Goal: Information Seeking & Learning: Learn about a topic

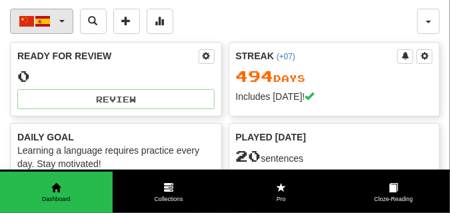
click at [64, 19] on button "中文 / Español" at bounding box center [41, 21] width 63 height 25
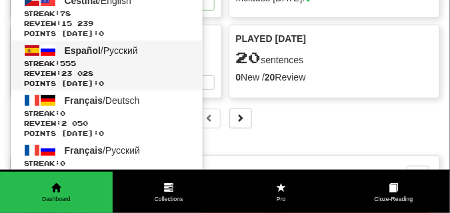
scroll to position [100, 0]
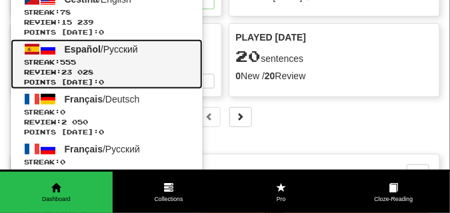
click at [82, 55] on link "Español / Русский Streak: 555 Review: 23 028 Points today: 0" at bounding box center [107, 64] width 192 height 50
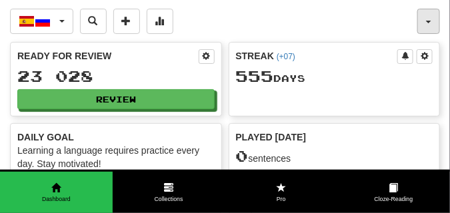
click at [428, 21] on span "button" at bounding box center [428, 22] width 5 height 3
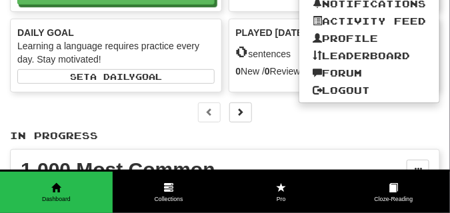
scroll to position [67, 0]
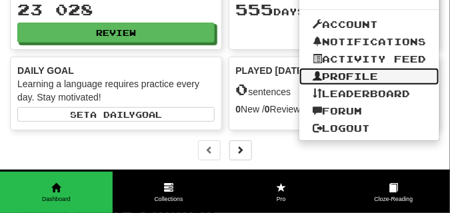
click at [352, 75] on link "Profile" at bounding box center [369, 76] width 140 height 17
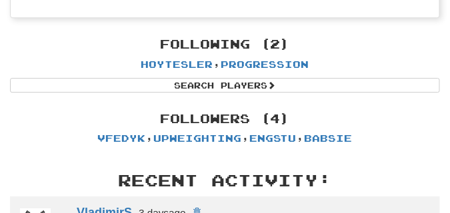
scroll to position [1558, 0]
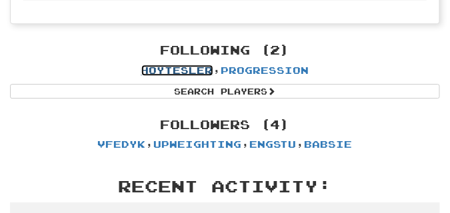
click at [181, 71] on link "Hoytesler" at bounding box center [177, 70] width 72 height 11
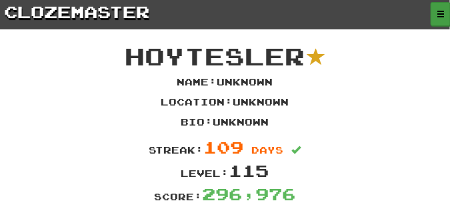
click at [438, 13] on span "button" at bounding box center [441, 14] width 8 height 8
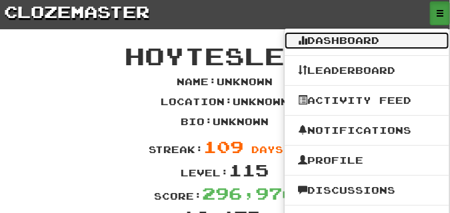
click at [359, 36] on link "Dashboard" at bounding box center [367, 40] width 165 height 17
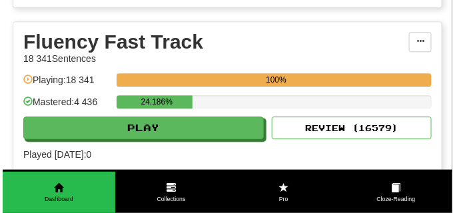
scroll to position [633, 0]
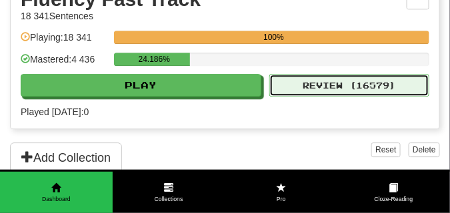
click at [346, 87] on button "Review ( 16579 )" at bounding box center [349, 85] width 160 height 23
select select "**"
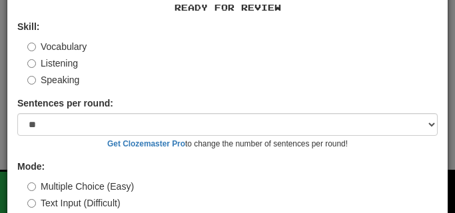
scroll to position [124, 0]
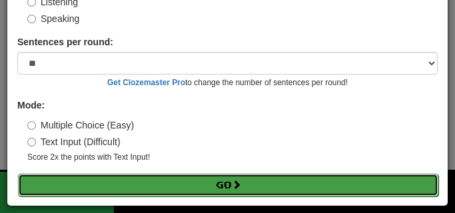
click at [175, 177] on button "Go" at bounding box center [228, 185] width 421 height 23
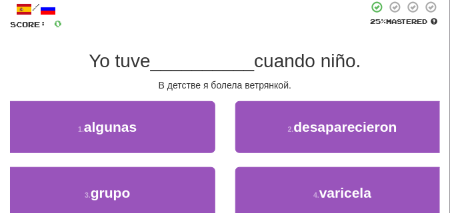
scroll to position [100, 0]
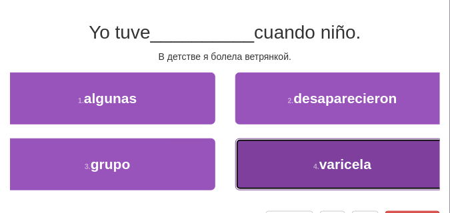
click at [257, 162] on button "4 . varicela" at bounding box center [342, 165] width 215 height 52
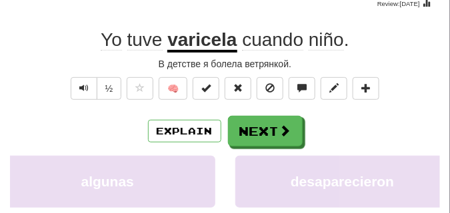
scroll to position [33, 0]
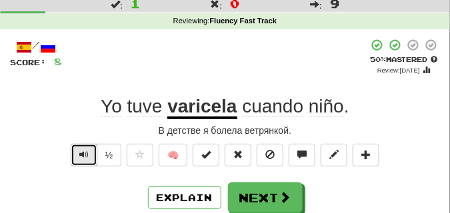
click at [81, 152] on span "Text-to-speech controls" at bounding box center [83, 154] width 9 height 9
click at [75, 132] on div "В детстве я болела ветрянкой." at bounding box center [225, 130] width 430 height 13
click at [83, 152] on span "Text-to-speech controls" at bounding box center [83, 154] width 9 height 9
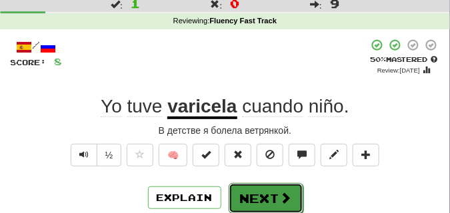
click at [273, 188] on button "Next" at bounding box center [266, 198] width 75 height 31
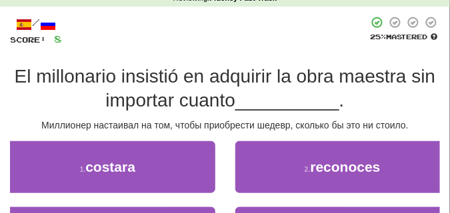
scroll to position [67, 0]
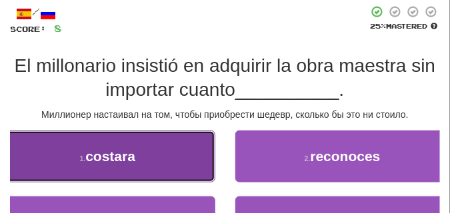
click at [149, 151] on button "1 . costara" at bounding box center [107, 157] width 215 height 52
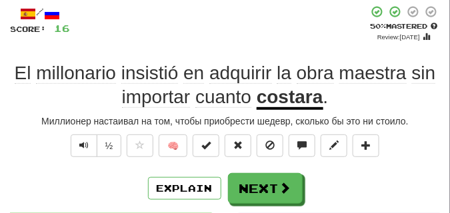
click at [85, 100] on div "El millonario insistió en adquirir la obra maestra sin importar cuanto costara ." at bounding box center [225, 85] width 430 height 49
click at [86, 137] on button "Text-to-speech controls" at bounding box center [84, 146] width 27 height 23
click at [86, 111] on div "/ Score: 16 + 8 50 % Mastered Review: 2025-08-30 El millonario insistió en adqu…" at bounding box center [225, 210] width 430 height 411
click at [87, 141] on span "Text-to-speech controls" at bounding box center [83, 145] width 9 height 9
click at [87, 111] on div "/ Score: 16 + 8 50 % Mastered Review: 2025-08-30 El millonario insistió en adqu…" at bounding box center [225, 210] width 430 height 411
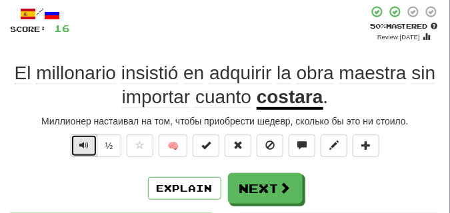
click at [85, 145] on span "Text-to-speech controls" at bounding box center [83, 145] width 9 height 9
click at [85, 120] on div "Миллионер настаивал на том, чтобы приобрести шедевр, сколько бы это ни стоило." at bounding box center [225, 121] width 430 height 13
click at [85, 145] on span "Text-to-speech controls" at bounding box center [83, 145] width 9 height 9
click at [85, 113] on div "/ Score: 16 + 8 50 % Mastered Review: 2025-08-30 El millonario insistió en adqu…" at bounding box center [225, 210] width 430 height 411
click at [84, 144] on span "Text-to-speech controls" at bounding box center [83, 145] width 9 height 9
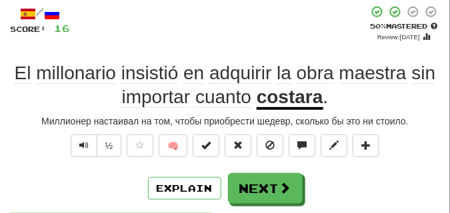
click at [84, 115] on div "Миллионер настаивал на том, чтобы приобрести шедевр, сколько бы это ни стоило." at bounding box center [225, 121] width 430 height 13
click at [83, 143] on span "Text-to-speech controls" at bounding box center [83, 145] width 9 height 9
click at [83, 115] on div "Миллионер настаивал на том, чтобы приобрести шедевр, сколько бы это ни стоило." at bounding box center [225, 121] width 430 height 13
click at [83, 141] on span "Text-to-speech controls" at bounding box center [83, 145] width 9 height 9
click at [83, 115] on div "Миллионер настаивал на том, чтобы приобрести шедевр, сколько бы это ни стоило." at bounding box center [225, 121] width 430 height 13
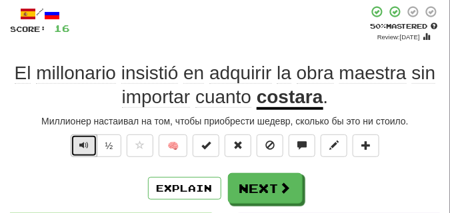
click at [85, 146] on span "Text-to-speech controls" at bounding box center [83, 145] width 9 height 9
click at [86, 109] on div "El millonario insistió en adquirir la obra maestra sin importar cuanto costara ." at bounding box center [225, 85] width 430 height 49
drag, startPoint x: 88, startPoint y: 143, endPoint x: 88, endPoint y: 131, distance: 12.0
click at [88, 142] on button "Text-to-speech controls" at bounding box center [84, 146] width 27 height 23
click at [88, 111] on div "/ Score: 16 + 8 50 % Mastered Review: 2025-08-30 El millonario insistió en adqu…" at bounding box center [225, 210] width 430 height 411
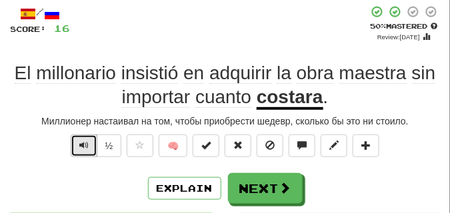
click at [89, 142] on button "Text-to-speech controls" at bounding box center [84, 146] width 27 height 23
click at [89, 113] on div "/ Score: 16 + 8 50 % Mastered Review: 2025-08-30 El millonario insistió en adqu…" at bounding box center [225, 210] width 430 height 411
click at [86, 144] on span "Text-to-speech controls" at bounding box center [83, 145] width 9 height 9
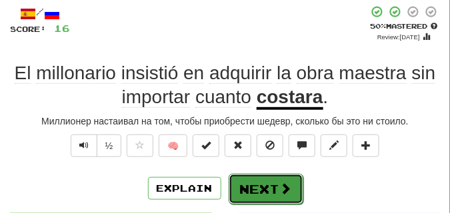
click at [272, 183] on button "Next" at bounding box center [266, 189] width 75 height 31
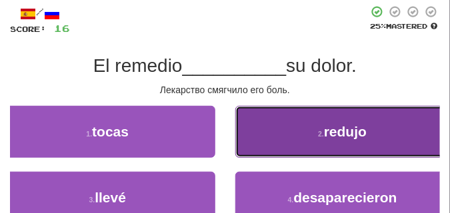
click at [277, 147] on button "2 . redujo" at bounding box center [342, 132] width 215 height 52
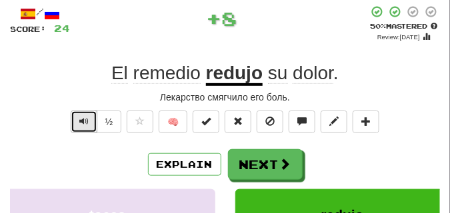
click at [81, 120] on span "Text-to-speech controls" at bounding box center [83, 121] width 9 height 9
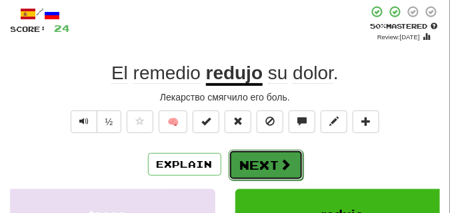
click at [261, 157] on button "Next" at bounding box center [266, 165] width 75 height 31
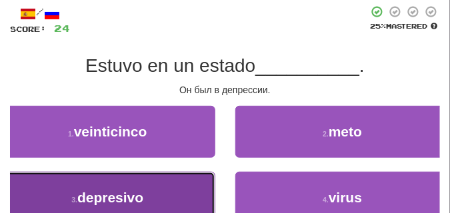
click at [167, 175] on button "3 . depresivo" at bounding box center [107, 198] width 215 height 52
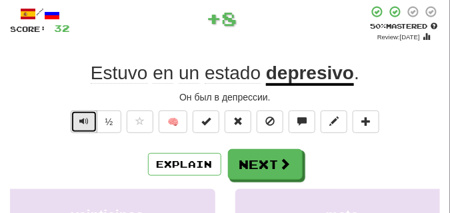
click at [78, 116] on button "Text-to-speech controls" at bounding box center [84, 122] width 27 height 23
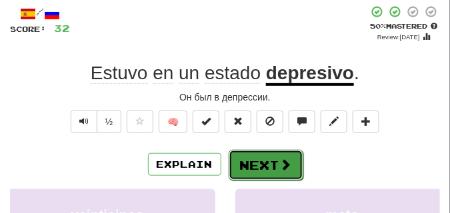
click at [292, 153] on button "Next" at bounding box center [266, 165] width 75 height 31
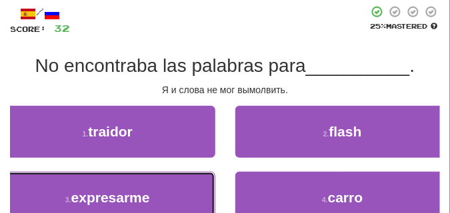
click at [146, 186] on button "3 . expresarme" at bounding box center [107, 198] width 215 height 52
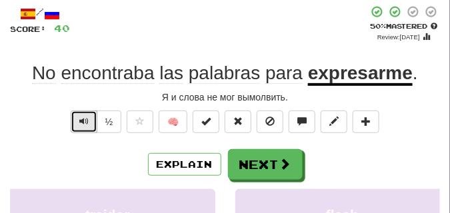
click at [85, 119] on span "Text-to-speech controls" at bounding box center [83, 121] width 9 height 9
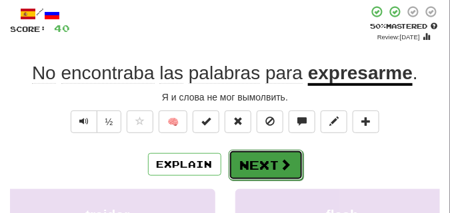
click at [271, 155] on button "Next" at bounding box center [266, 165] width 75 height 31
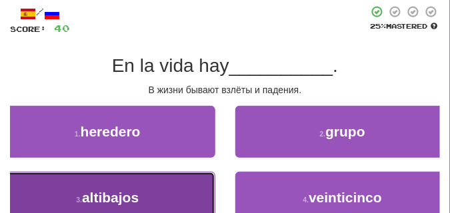
click at [185, 187] on button "3 . altibajos" at bounding box center [107, 198] width 215 height 52
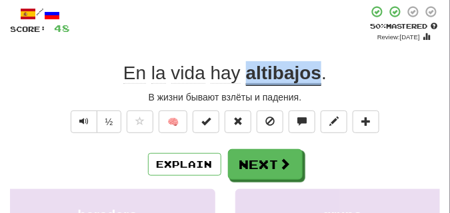
drag, startPoint x: 247, startPoint y: 74, endPoint x: 321, endPoint y: 77, distance: 74.0
click at [321, 77] on u "altibajos" at bounding box center [284, 74] width 76 height 23
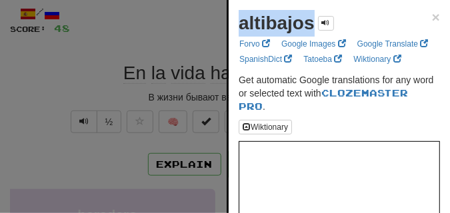
drag, startPoint x: 233, startPoint y: 27, endPoint x: 313, endPoint y: 34, distance: 79.6
copy strong "altibajos"
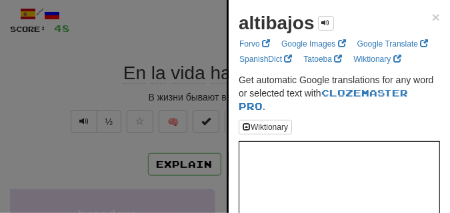
click at [179, 55] on div at bounding box center [225, 106] width 450 height 213
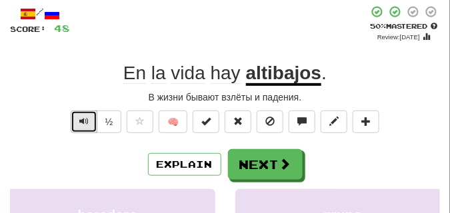
click at [88, 119] on button "Text-to-speech controls" at bounding box center [84, 122] width 27 height 23
click at [93, 82] on div "En la vida hay altibajos ." at bounding box center [225, 73] width 430 height 24
click at [79, 121] on span "Text-to-speech controls" at bounding box center [83, 121] width 9 height 9
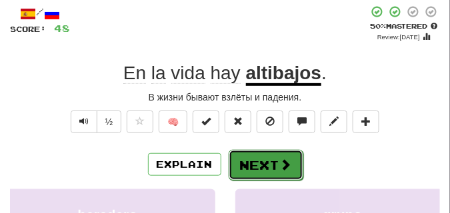
click at [255, 161] on button "Next" at bounding box center [266, 165] width 75 height 31
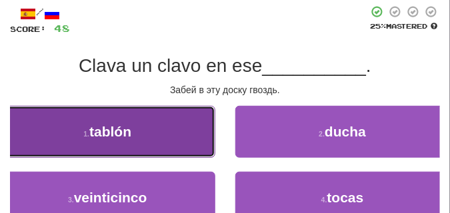
click at [163, 126] on button "1 . tablón" at bounding box center [107, 132] width 215 height 52
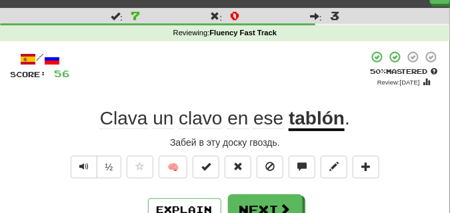
scroll to position [33, 0]
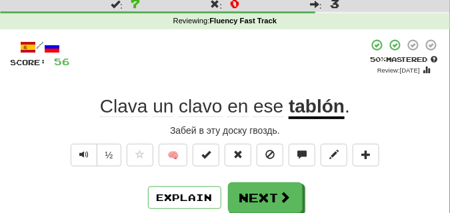
click at [87, 103] on div "Clava un clavo en ese tablón ." at bounding box center [225, 107] width 430 height 24
click at [85, 144] on button "Text-to-speech controls" at bounding box center [84, 155] width 27 height 23
click at [87, 127] on div "Забей в эту доску гвоздь." at bounding box center [225, 130] width 430 height 13
click at [87, 154] on span "Text-to-speech controls" at bounding box center [83, 154] width 9 height 9
click at [89, 133] on div "Забей в эту доску гвоздь." at bounding box center [225, 130] width 430 height 13
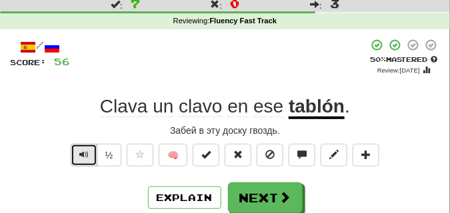
click at [89, 151] on button "Text-to-speech controls" at bounding box center [84, 155] width 27 height 23
click at [89, 131] on div "Забей в эту доску гвоздь." at bounding box center [225, 130] width 430 height 13
click at [88, 147] on button "Text-to-speech controls" at bounding box center [84, 155] width 27 height 23
click at [88, 126] on div "Забей в эту доску гвоздь." at bounding box center [225, 130] width 430 height 13
click at [84, 151] on span "Text-to-speech controls" at bounding box center [83, 154] width 9 height 9
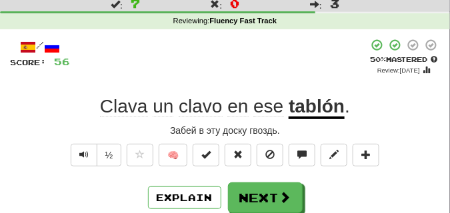
click at [84, 128] on div "Забей в эту доску гвоздь." at bounding box center [225, 130] width 430 height 13
drag, startPoint x: 80, startPoint y: 150, endPoint x: 82, endPoint y: 129, distance: 21.4
click at [80, 150] on span "Text-to-speech controls" at bounding box center [83, 154] width 9 height 9
click at [82, 128] on div "Забей в эту доску гвоздь." at bounding box center [225, 130] width 430 height 13
drag, startPoint x: 82, startPoint y: 148, endPoint x: 82, endPoint y: 131, distance: 17.3
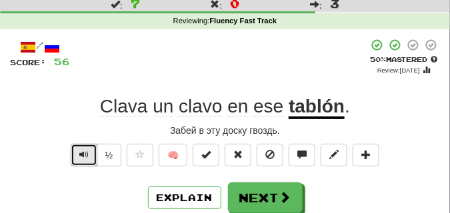
click at [82, 145] on button "Text-to-speech controls" at bounding box center [84, 155] width 27 height 23
click at [82, 131] on div "Забей в эту доску гвоздь." at bounding box center [225, 130] width 430 height 13
click at [82, 150] on span "Text-to-speech controls" at bounding box center [83, 154] width 9 height 9
click at [83, 130] on div "Забей в эту доску гвоздь." at bounding box center [225, 130] width 430 height 13
click at [83, 151] on span "Text-to-speech controls" at bounding box center [83, 154] width 9 height 9
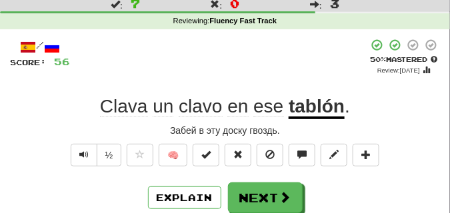
click at [85, 130] on div "Забей в эту доску гвоздь." at bounding box center [225, 130] width 430 height 13
click at [83, 150] on span "Text-to-speech controls" at bounding box center [83, 154] width 9 height 9
click at [83, 129] on div "Забей в эту доску гвоздь." at bounding box center [225, 130] width 430 height 13
click at [83, 153] on span "Text-to-speech controls" at bounding box center [83, 154] width 9 height 9
click at [89, 127] on div "Забей в эту доску гвоздь." at bounding box center [225, 130] width 430 height 13
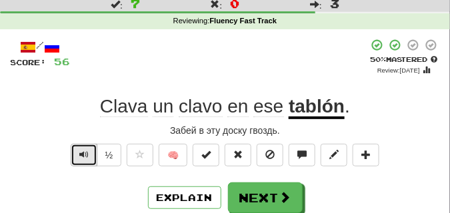
click at [84, 152] on span "Text-to-speech controls" at bounding box center [83, 154] width 9 height 9
click at [89, 126] on div "Забей в эту доску гвоздь." at bounding box center [225, 130] width 430 height 13
click at [85, 150] on span "Text-to-speech controls" at bounding box center [83, 154] width 9 height 9
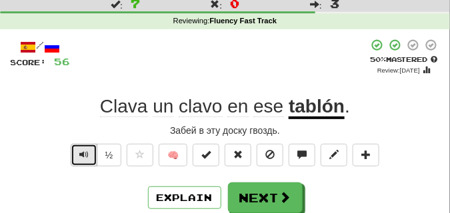
click at [85, 150] on span "Text-to-speech controls" at bounding box center [83, 154] width 9 height 9
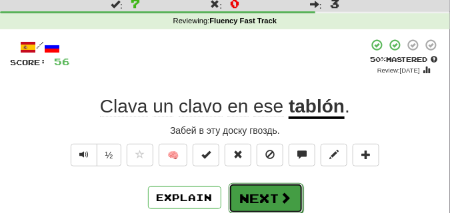
click at [256, 187] on button "Next" at bounding box center [266, 198] width 75 height 31
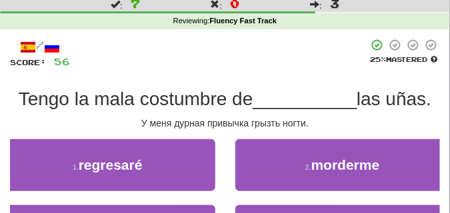
scroll to position [67, 0]
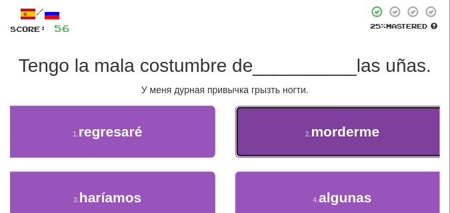
click at [274, 134] on button "2 . morderme" at bounding box center [342, 132] width 215 height 52
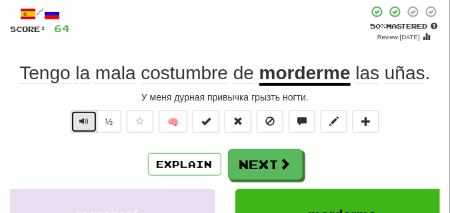
click at [87, 117] on span "Text-to-speech controls" at bounding box center [83, 121] width 9 height 9
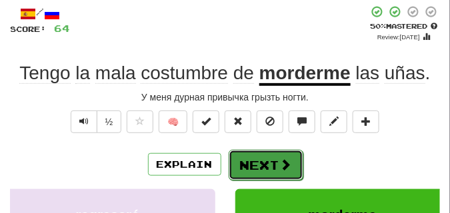
click at [261, 155] on button "Next" at bounding box center [266, 165] width 75 height 31
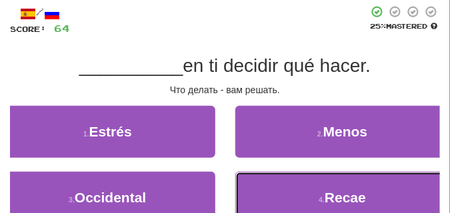
drag, startPoint x: 305, startPoint y: 188, endPoint x: 291, endPoint y: 146, distance: 44.3
click at [305, 188] on button "4 . Recae" at bounding box center [342, 198] width 215 height 52
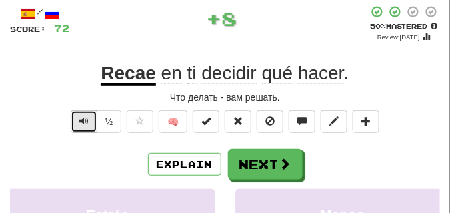
click at [79, 121] on span "Text-to-speech controls" at bounding box center [83, 121] width 9 height 9
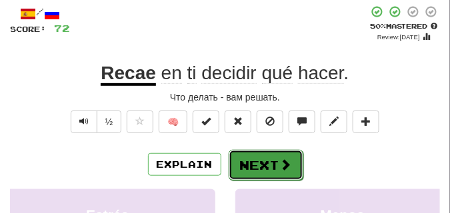
click at [253, 151] on button "Next" at bounding box center [266, 165] width 75 height 31
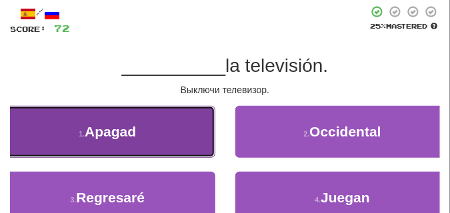
click at [129, 139] on span "Apagad" at bounding box center [110, 131] width 51 height 15
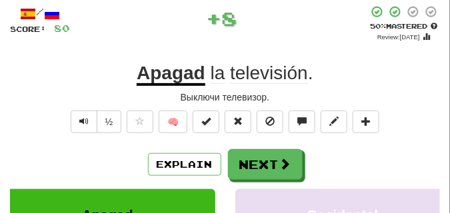
click at [90, 93] on div "Выключи телевизор." at bounding box center [225, 97] width 430 height 13
click at [86, 123] on span "Text-to-speech controls" at bounding box center [83, 121] width 9 height 9
click at [94, 94] on div "Выключи телевизор." at bounding box center [225, 97] width 430 height 13
click at [89, 120] on button "Text-to-speech controls" at bounding box center [84, 122] width 27 height 23
click at [88, 120] on button "Text-to-speech controls" at bounding box center [84, 122] width 27 height 23
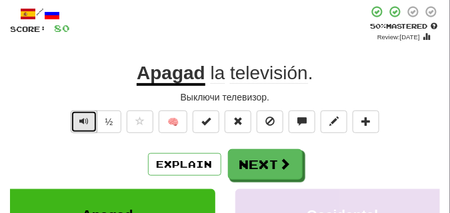
click at [88, 120] on button "Text-to-speech controls" at bounding box center [84, 122] width 27 height 23
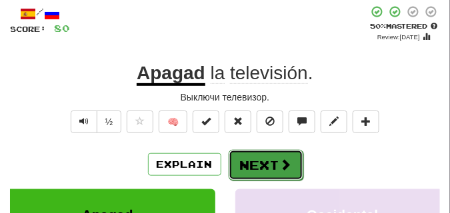
click at [265, 153] on button "Next" at bounding box center [266, 165] width 75 height 31
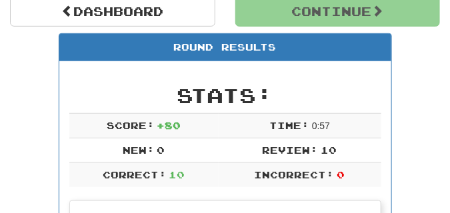
scroll to position [59, 0]
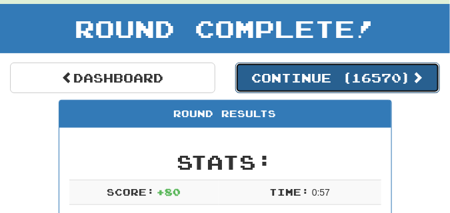
click at [275, 79] on button "Continue ( 16570 )" at bounding box center [337, 78] width 205 height 31
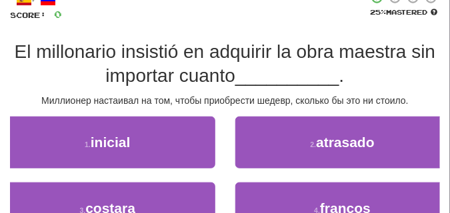
scroll to position [92, 0]
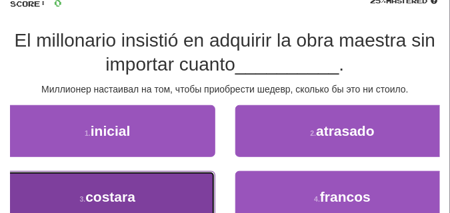
click at [167, 183] on button "3 . costara" at bounding box center [107, 197] width 215 height 52
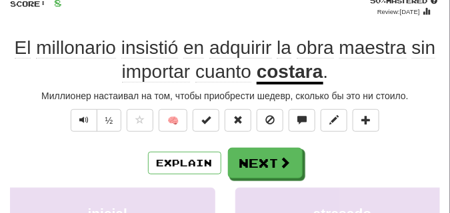
click at [79, 82] on div "El millonario insistió en adquirir la obra maestra sin importar cuanto costara ." at bounding box center [225, 60] width 430 height 49
click at [91, 123] on button "Text-to-speech controls" at bounding box center [84, 120] width 27 height 23
click at [88, 89] on div "/ Score: 8 + 8 50 % Mastered Review: 2025-08-30 El millonario insistió en adqui…" at bounding box center [225, 185] width 430 height 411
click at [84, 124] on span "Text-to-speech controls" at bounding box center [83, 119] width 9 height 9
click at [85, 89] on div "Миллионер настаивал на том, чтобы приобрести шедевр, сколько бы это ни стоило." at bounding box center [225, 95] width 430 height 13
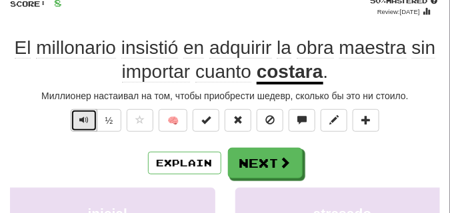
drag, startPoint x: 82, startPoint y: 123, endPoint x: 81, endPoint y: 97, distance: 25.3
click at [81, 123] on span "Text-to-speech controls" at bounding box center [83, 119] width 9 height 9
click at [81, 91] on div "Миллионер настаивал на том, чтобы приобрести шедевр, сколько бы это ни стоило." at bounding box center [225, 95] width 430 height 13
click at [81, 123] on span "Text-to-speech controls" at bounding box center [83, 119] width 9 height 9
click at [83, 85] on div "/ Score: 8 + 8 50 % Mastered Review: 2025-08-30 El millonario insistió en adqui…" at bounding box center [225, 185] width 430 height 411
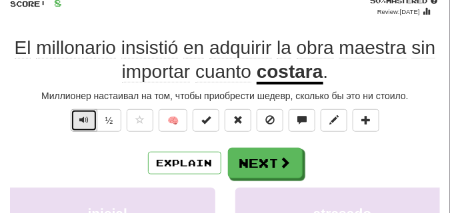
drag, startPoint x: 81, startPoint y: 117, endPoint x: 79, endPoint y: 88, distance: 29.4
click at [81, 117] on span "Text-to-speech controls" at bounding box center [83, 119] width 9 height 9
click at [82, 122] on span "Text-to-speech controls" at bounding box center [83, 119] width 9 height 9
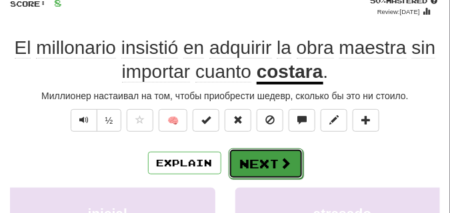
click at [279, 150] on button "Next" at bounding box center [266, 164] width 75 height 31
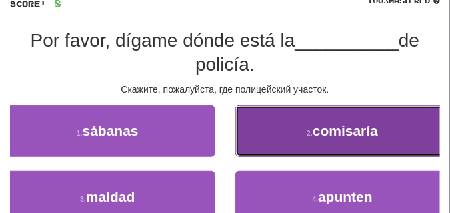
click at [246, 121] on button "2 . comisaría" at bounding box center [342, 131] width 215 height 52
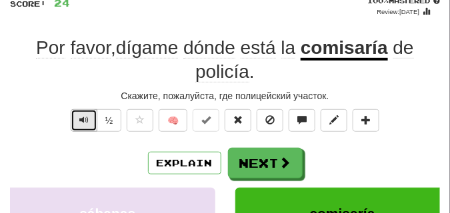
click at [84, 116] on span "Text-to-speech controls" at bounding box center [83, 119] width 9 height 9
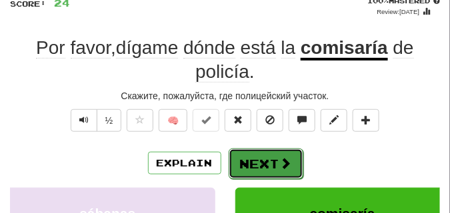
click at [258, 151] on button "Next" at bounding box center [266, 164] width 75 height 31
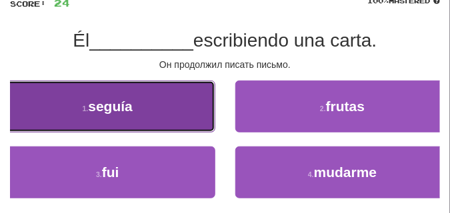
click at [146, 107] on button "1 . seguía" at bounding box center [107, 107] width 215 height 52
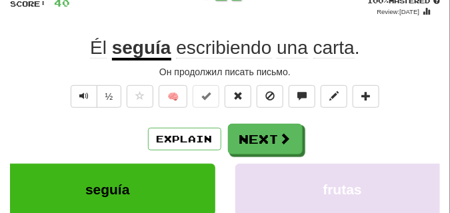
click at [100, 81] on div "/ Score: 40 + 16 100 % Mastered Review: 2026-02-16 Él seguía escribiendo una ca…" at bounding box center [225, 173] width 430 height 387
click at [89, 93] on button "Text-to-speech controls" at bounding box center [84, 96] width 27 height 23
click at [85, 71] on div "Он продолжил писать письмо." at bounding box center [225, 71] width 430 height 13
click at [83, 88] on button "Text-to-speech controls" at bounding box center [84, 96] width 27 height 23
click at [82, 71] on div "Он продолжил писать письмо." at bounding box center [225, 71] width 430 height 13
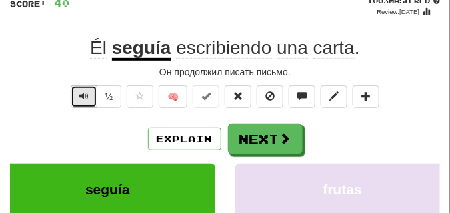
click at [81, 89] on button "Text-to-speech controls" at bounding box center [84, 96] width 27 height 23
click at [79, 74] on div "Он продолжил писать письмо." at bounding box center [225, 71] width 430 height 13
click at [80, 92] on span "Text-to-speech controls" at bounding box center [83, 95] width 9 height 9
click at [81, 73] on div "Он продолжил писать письмо." at bounding box center [225, 71] width 430 height 13
click at [81, 92] on span "Text-to-speech controls" at bounding box center [83, 95] width 9 height 9
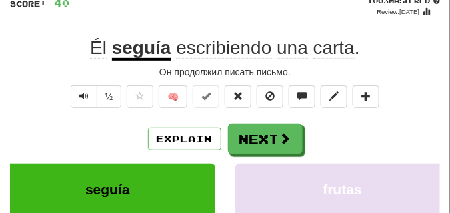
click at [80, 80] on div "/ Score: 40 + 16 100 % Mastered Review: 2026-02-16 Él seguía escribiendo una ca…" at bounding box center [225, 173] width 430 height 387
click at [81, 94] on span "Text-to-speech controls" at bounding box center [83, 95] width 9 height 9
click at [81, 75] on div "Он продолжил писать письмо." at bounding box center [225, 71] width 430 height 13
click at [82, 89] on button "Text-to-speech controls" at bounding box center [84, 96] width 27 height 23
click at [81, 75] on div "Он продолжил писать письмо." at bounding box center [225, 71] width 430 height 13
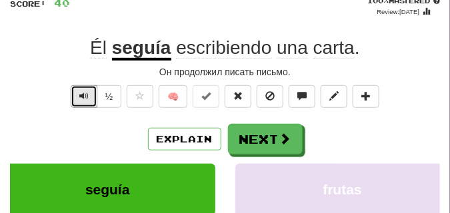
drag, startPoint x: 81, startPoint y: 93, endPoint x: 80, endPoint y: 79, distance: 14.1
click at [81, 91] on span "Text-to-speech controls" at bounding box center [83, 95] width 9 height 9
click at [80, 75] on div "Он продолжил писать письмо." at bounding box center [225, 71] width 430 height 13
drag, startPoint x: 80, startPoint y: 91, endPoint x: 79, endPoint y: 75, distance: 16.1
click at [80, 88] on button "Text-to-speech controls" at bounding box center [84, 96] width 27 height 23
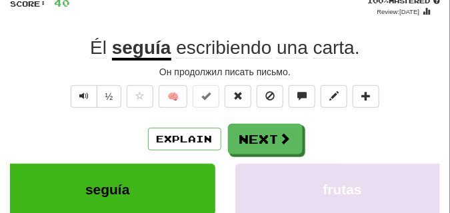
click at [79, 73] on div "Он продолжил писать письмо." at bounding box center [225, 71] width 430 height 13
click at [56, 105] on div "½ 🧠" at bounding box center [225, 99] width 430 height 29
click at [86, 99] on span "Text-to-speech controls" at bounding box center [83, 95] width 9 height 9
click at [51, 97] on div "½ 🧠" at bounding box center [225, 99] width 430 height 29
click at [77, 97] on button "Text-to-speech controls" at bounding box center [84, 96] width 27 height 23
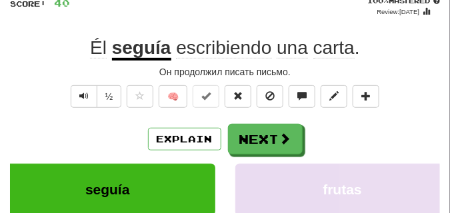
click at [47, 96] on div "½ 🧠" at bounding box center [225, 99] width 430 height 29
click at [75, 94] on button "Text-to-speech controls" at bounding box center [84, 96] width 27 height 23
click at [79, 93] on span "Text-to-speech controls" at bounding box center [83, 95] width 9 height 9
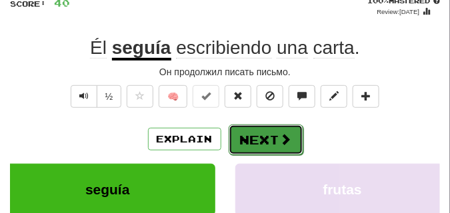
click at [265, 132] on button "Next" at bounding box center [266, 140] width 75 height 31
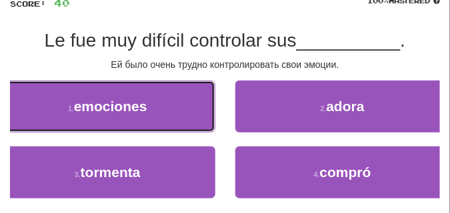
drag, startPoint x: 82, startPoint y: 97, endPoint x: 75, endPoint y: 83, distance: 15.8
click at [81, 96] on button "1 . emociones" at bounding box center [107, 107] width 215 height 52
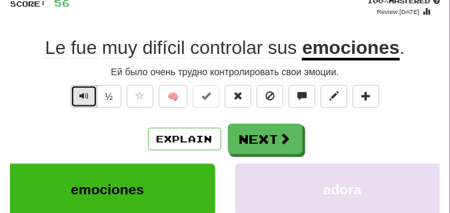
click at [85, 93] on span "Text-to-speech controls" at bounding box center [83, 95] width 9 height 9
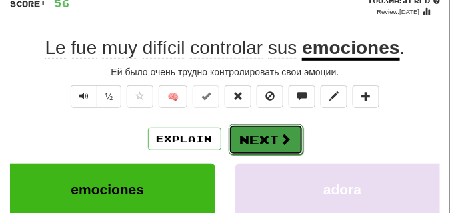
click at [262, 129] on button "Next" at bounding box center [266, 140] width 75 height 31
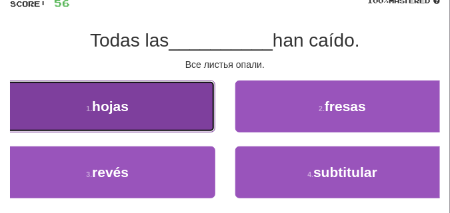
click at [109, 117] on button "1 . hojas" at bounding box center [107, 107] width 215 height 52
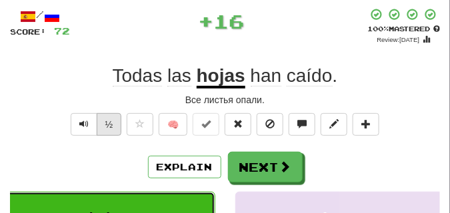
scroll to position [67, 0]
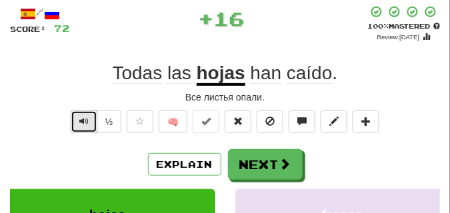
click at [78, 116] on button "Text-to-speech controls" at bounding box center [84, 122] width 27 height 23
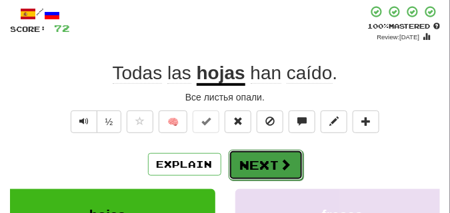
click at [248, 154] on button "Next" at bounding box center [266, 165] width 75 height 31
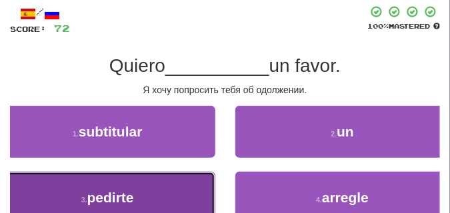
click at [156, 183] on button "3 . pedirte" at bounding box center [107, 198] width 215 height 52
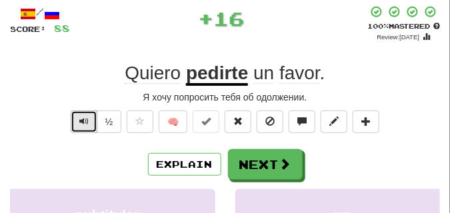
click at [84, 120] on span "Text-to-speech controls" at bounding box center [83, 121] width 9 height 9
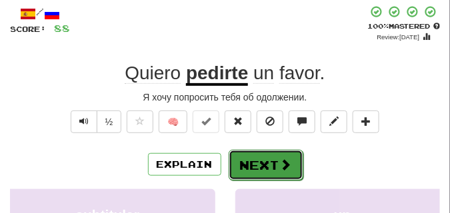
click at [268, 155] on button "Next" at bounding box center [266, 165] width 75 height 31
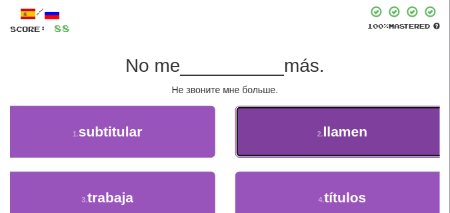
click at [317, 137] on small "2 ." at bounding box center [320, 134] width 6 height 8
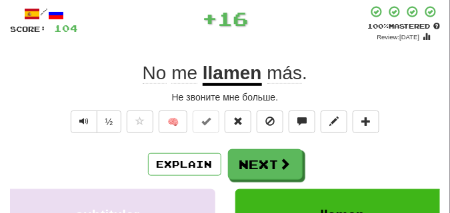
click at [85, 81] on div "No me llamen más ." at bounding box center [225, 73] width 430 height 24
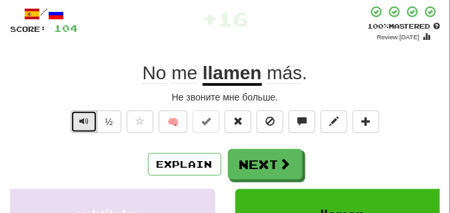
click at [83, 118] on span "Text-to-speech controls" at bounding box center [83, 121] width 9 height 9
click at [85, 113] on button "Text-to-speech controls" at bounding box center [84, 122] width 27 height 23
click at [85, 118] on span "Text-to-speech controls" at bounding box center [83, 121] width 9 height 9
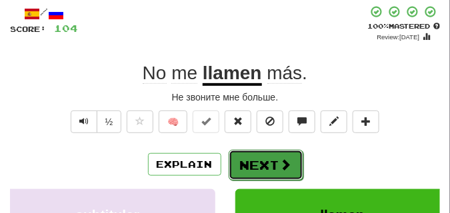
click at [250, 154] on button "Next" at bounding box center [266, 165] width 75 height 31
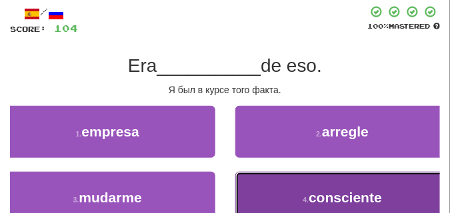
click at [276, 203] on button "4 . consciente" at bounding box center [342, 198] width 215 height 52
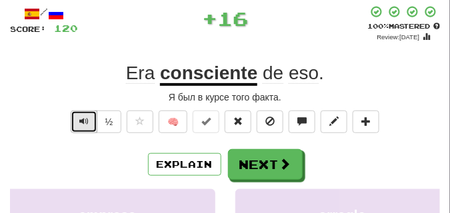
click at [85, 118] on span "Text-to-speech controls" at bounding box center [83, 121] width 9 height 9
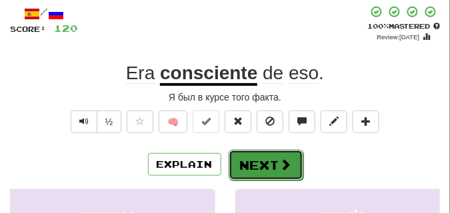
click at [255, 151] on button "Next" at bounding box center [266, 165] width 75 height 31
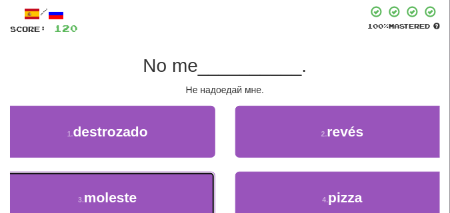
drag, startPoint x: 141, startPoint y: 195, endPoint x: 140, endPoint y: 141, distance: 53.3
click at [143, 179] on button "3 . moleste" at bounding box center [107, 198] width 215 height 52
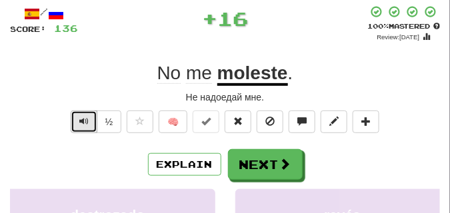
click at [84, 117] on span "Text-to-speech controls" at bounding box center [83, 121] width 9 height 9
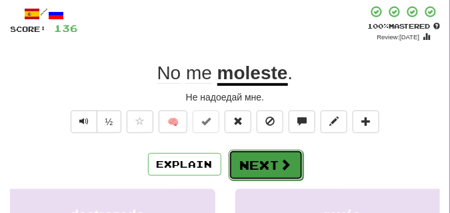
click at [261, 153] on button "Next" at bounding box center [266, 165] width 75 height 31
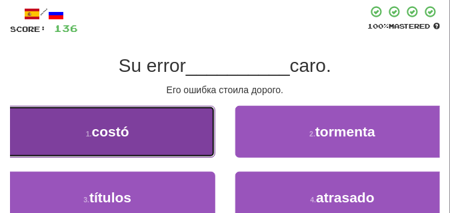
click at [206, 121] on button "1 . costó" at bounding box center [107, 132] width 215 height 52
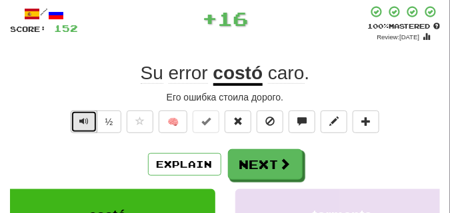
click at [87, 115] on button "Text-to-speech controls" at bounding box center [84, 122] width 27 height 23
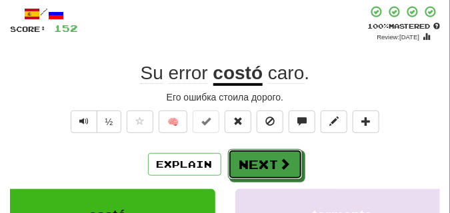
click at [261, 153] on button "Next" at bounding box center [265, 164] width 75 height 31
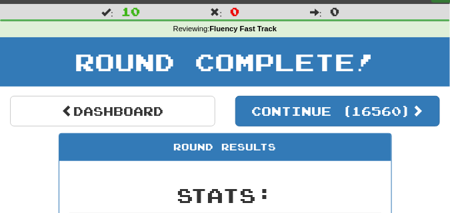
scroll to position [25, 0]
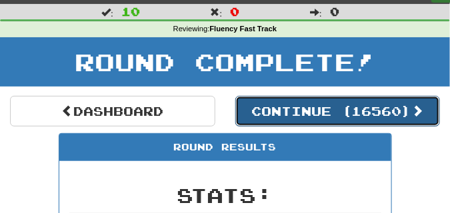
click at [289, 117] on button "Continue ( 16560 )" at bounding box center [337, 111] width 205 height 31
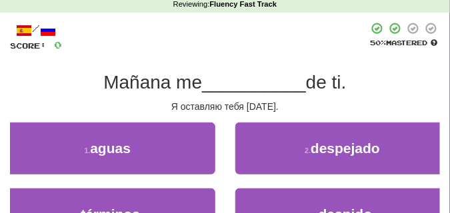
scroll to position [92, 0]
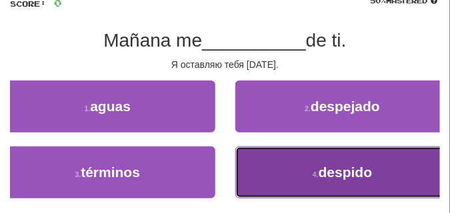
click at [294, 173] on button "4 . despido" at bounding box center [342, 173] width 215 height 52
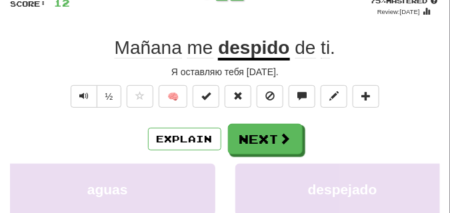
scroll to position [59, 0]
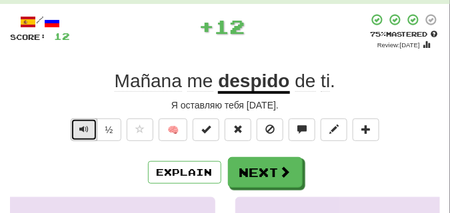
click at [82, 133] on span "Text-to-speech controls" at bounding box center [83, 129] width 9 height 9
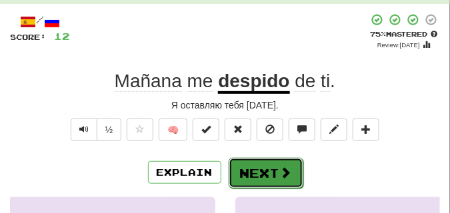
click at [243, 169] on button "Next" at bounding box center [266, 173] width 75 height 31
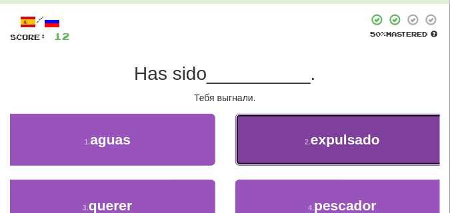
click at [311, 159] on button "2 . expulsado" at bounding box center [342, 140] width 215 height 52
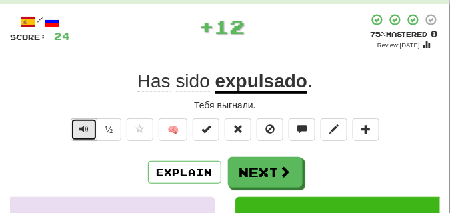
click at [83, 128] on span "Text-to-speech controls" at bounding box center [83, 129] width 9 height 9
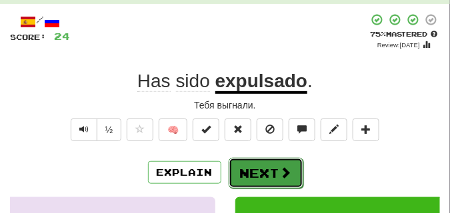
click at [255, 163] on button "Next" at bounding box center [266, 173] width 75 height 31
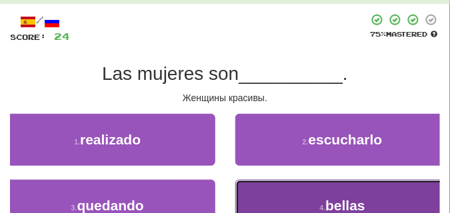
click at [257, 189] on button "4 . bellas" at bounding box center [342, 206] width 215 height 52
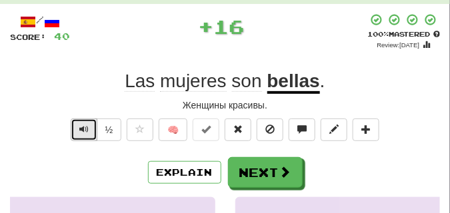
click at [93, 125] on button "Text-to-speech controls" at bounding box center [84, 130] width 27 height 23
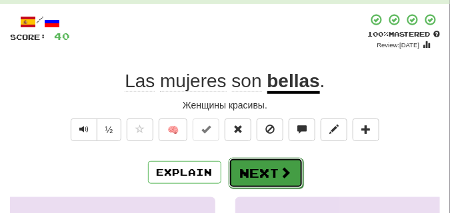
click at [272, 159] on button "Next" at bounding box center [266, 173] width 75 height 31
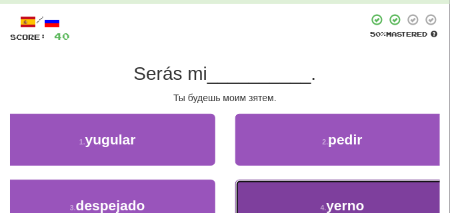
click at [298, 201] on button "4 . yerno" at bounding box center [342, 206] width 215 height 52
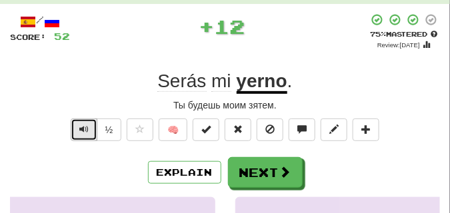
click at [83, 127] on span "Text-to-speech controls" at bounding box center [83, 129] width 9 height 9
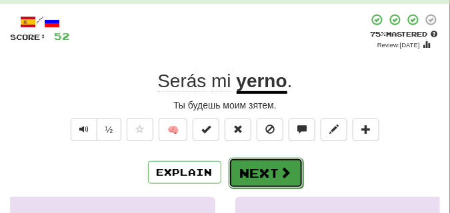
click at [263, 163] on button "Next" at bounding box center [266, 173] width 75 height 31
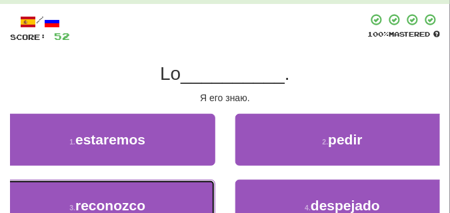
drag, startPoint x: 169, startPoint y: 203, endPoint x: 166, endPoint y: 192, distance: 11.8
click at [169, 203] on button "3 . reconozco" at bounding box center [107, 206] width 215 height 52
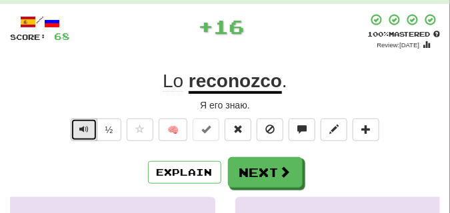
click at [80, 127] on span "Text-to-speech controls" at bounding box center [83, 129] width 9 height 9
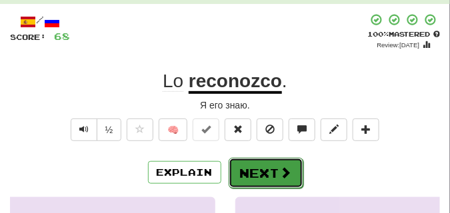
click at [270, 167] on button "Next" at bounding box center [266, 173] width 75 height 31
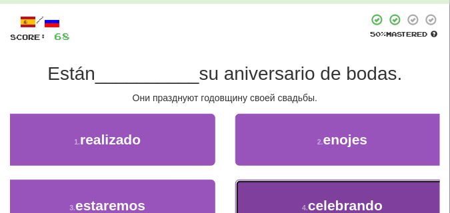
click at [287, 186] on button "4 . celebrando" at bounding box center [342, 206] width 215 height 52
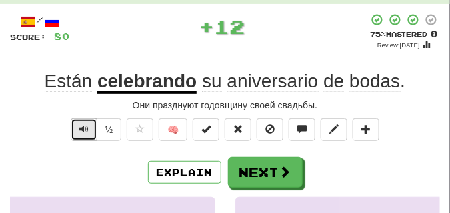
click at [87, 127] on span "Text-to-speech controls" at bounding box center [83, 129] width 9 height 9
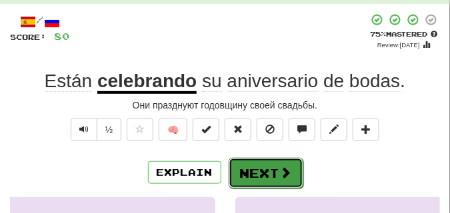
click at [269, 164] on button "Next" at bounding box center [266, 173] width 75 height 31
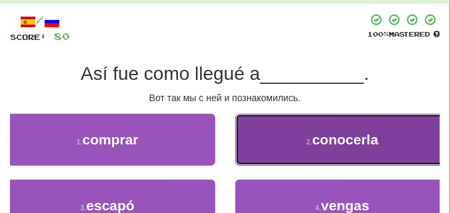
click at [297, 145] on button "2 . conocerla" at bounding box center [342, 140] width 215 height 52
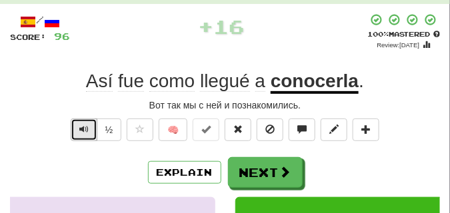
click at [83, 125] on span "Text-to-speech controls" at bounding box center [83, 129] width 9 height 9
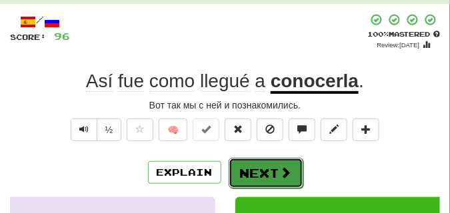
click at [261, 161] on button "Next" at bounding box center [266, 173] width 75 height 31
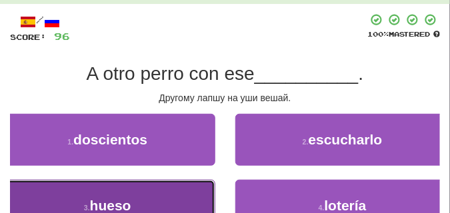
click at [174, 191] on button "3 . hueso" at bounding box center [107, 206] width 215 height 52
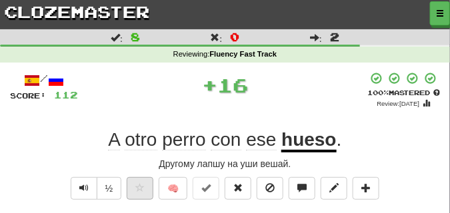
scroll to position [33, 0]
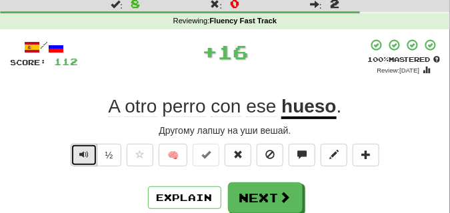
click at [77, 151] on button "Text-to-speech controls" at bounding box center [84, 155] width 27 height 23
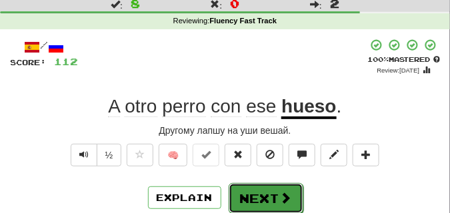
click at [278, 193] on button "Next" at bounding box center [266, 198] width 75 height 31
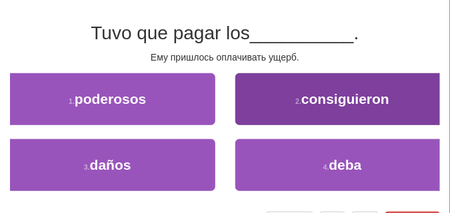
scroll to position [100, 0]
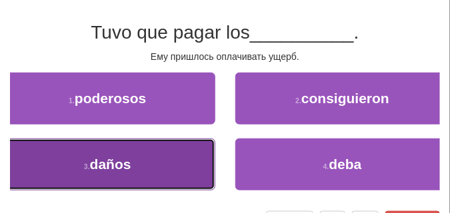
click at [174, 157] on button "3 . daños" at bounding box center [107, 165] width 215 height 52
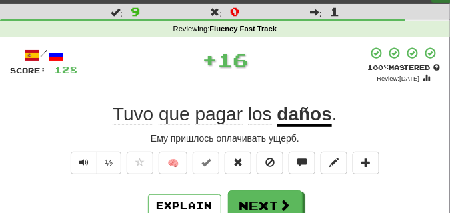
scroll to position [67, 0]
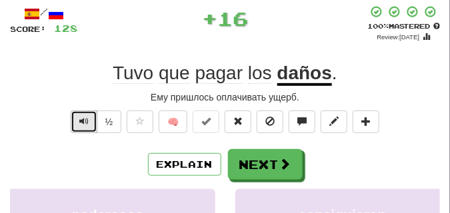
click at [82, 123] on span "Text-to-speech controls" at bounding box center [83, 121] width 9 height 9
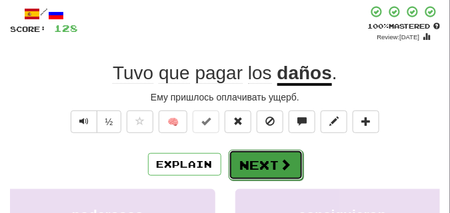
click at [278, 165] on button "Next" at bounding box center [266, 165] width 75 height 31
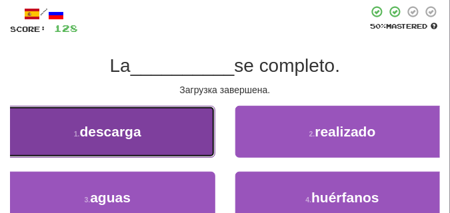
click at [205, 121] on button "1 . descarga" at bounding box center [107, 132] width 215 height 52
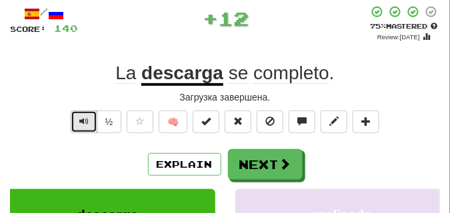
click at [82, 117] on span "Text-to-speech controls" at bounding box center [83, 121] width 9 height 9
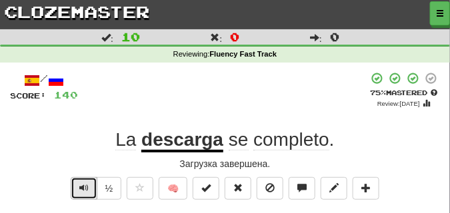
scroll to position [33, 0]
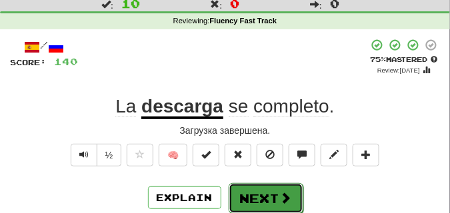
click at [255, 193] on button "Next" at bounding box center [266, 198] width 75 height 31
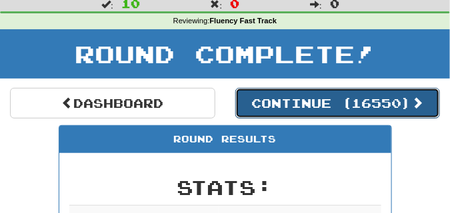
click at [286, 109] on button "Continue ( 16550 )" at bounding box center [337, 103] width 205 height 31
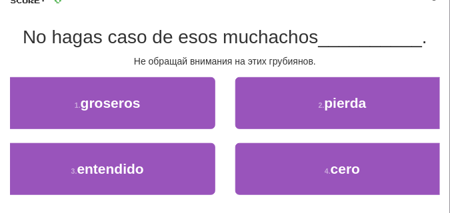
scroll to position [100, 0]
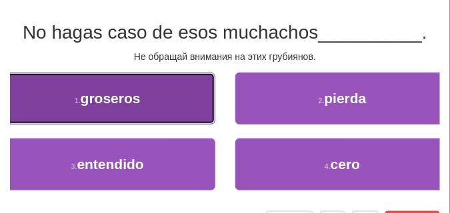
click at [185, 89] on button "1 . groseros" at bounding box center [107, 99] width 215 height 52
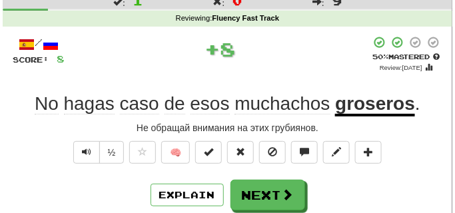
scroll to position [33, 0]
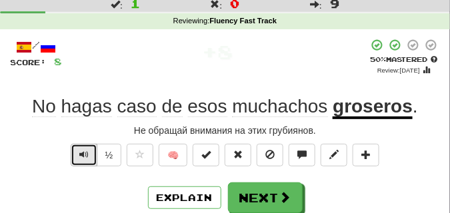
click at [93, 155] on button "Text-to-speech controls" at bounding box center [84, 155] width 27 height 23
click at [85, 153] on span "Text-to-speech controls" at bounding box center [83, 154] width 9 height 9
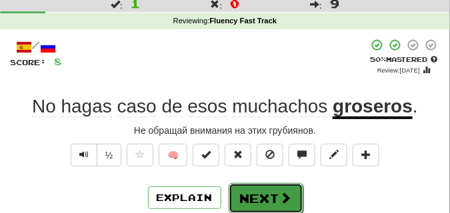
click at [258, 184] on button "Next" at bounding box center [266, 198] width 75 height 31
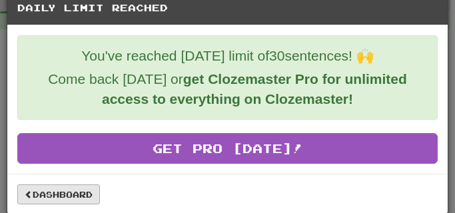
scroll to position [24, 0]
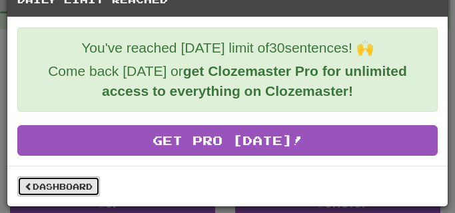
click at [59, 182] on link "Dashboard" at bounding box center [58, 187] width 83 height 20
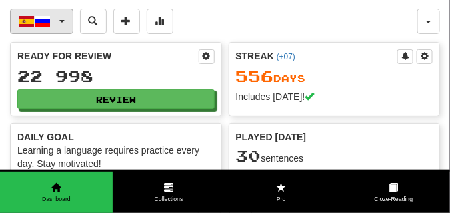
click at [62, 21] on span "button" at bounding box center [61, 21] width 5 height 3
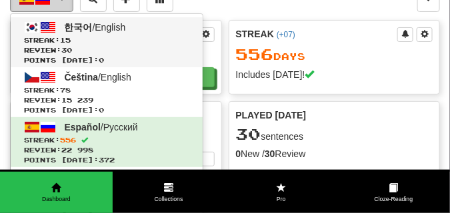
scroll to position [33, 0]
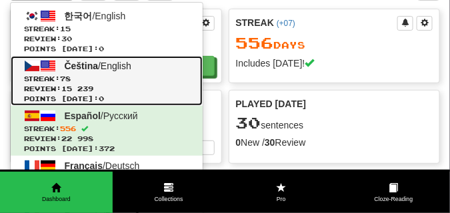
click at [91, 80] on span "Streak: 78" at bounding box center [106, 79] width 165 height 10
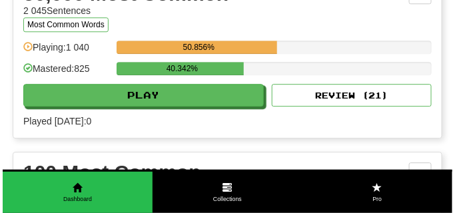
scroll to position [1533, 0]
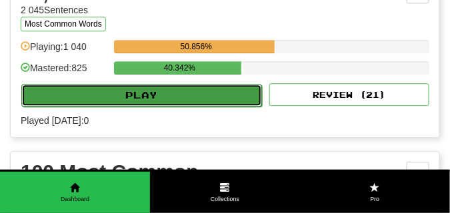
click at [200, 95] on button "Play" at bounding box center [141, 95] width 241 height 23
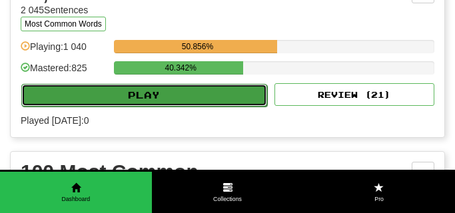
select select "**"
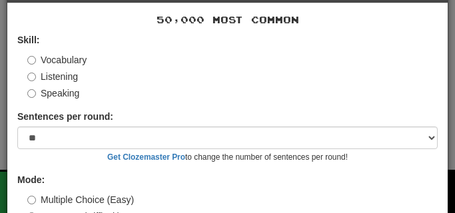
scroll to position [100, 0]
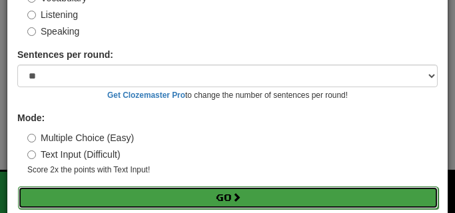
click at [198, 194] on button "Go" at bounding box center [228, 198] width 421 height 23
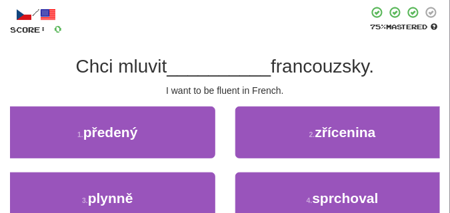
scroll to position [67, 0]
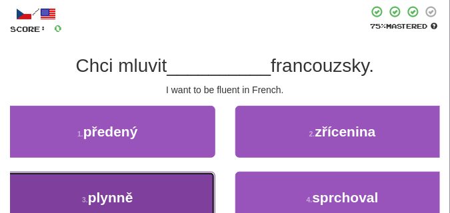
click at [140, 187] on button "3 . plynně" at bounding box center [107, 198] width 215 height 52
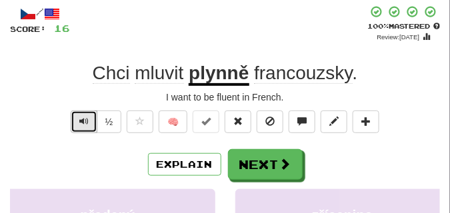
click at [85, 120] on span "Text-to-speech controls" at bounding box center [83, 121] width 9 height 9
click at [87, 101] on div "I want to be fluent in French." at bounding box center [225, 97] width 430 height 13
click at [82, 123] on span "Text-to-speech controls" at bounding box center [83, 121] width 9 height 9
click at [87, 117] on span "Text-to-speech controls" at bounding box center [83, 121] width 9 height 9
click at [124, 50] on div "/ Score: 16 + 16 100 % Mastered Review: [DATE] Chci mluvit plynně francouzsky .…" at bounding box center [225, 198] width 430 height 387
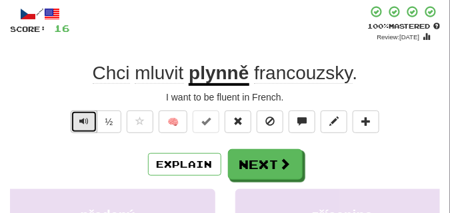
click at [83, 117] on span "Text-to-speech controls" at bounding box center [83, 121] width 9 height 9
click at [121, 50] on div "/ Score: 16 + 16 100 % Mastered Review: [DATE] Chci mluvit plynně francouzsky .…" at bounding box center [225, 198] width 430 height 387
click at [90, 117] on button "Text-to-speech controls" at bounding box center [84, 122] width 27 height 23
click at [87, 117] on span "Text-to-speech controls" at bounding box center [83, 121] width 9 height 9
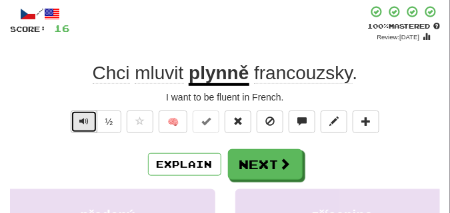
click at [87, 117] on span "Text-to-speech controls" at bounding box center [83, 121] width 9 height 9
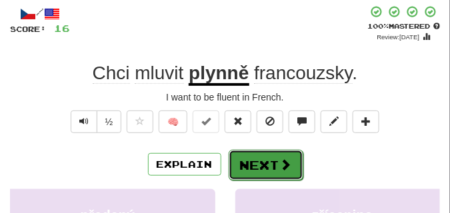
click at [273, 155] on button "Next" at bounding box center [266, 165] width 75 height 31
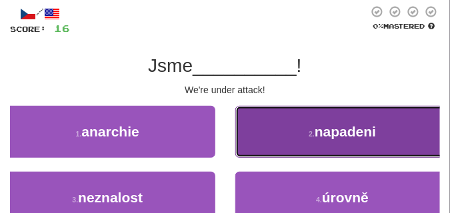
click at [307, 147] on button "2 . napadeni" at bounding box center [342, 132] width 215 height 52
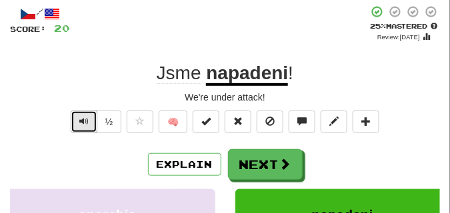
click at [77, 120] on button "Text-to-speech controls" at bounding box center [84, 122] width 27 height 23
click at [78, 96] on div "We're under attack!" at bounding box center [225, 97] width 430 height 13
click at [85, 119] on span "Text-to-speech controls" at bounding box center [83, 121] width 9 height 9
click at [89, 94] on div "We're under attack!" at bounding box center [225, 97] width 430 height 13
click at [78, 123] on button "Text-to-speech controls" at bounding box center [84, 122] width 27 height 23
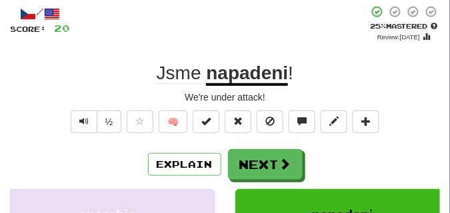
click at [92, 91] on div "We're under attack!" at bounding box center [225, 97] width 430 height 13
click at [89, 117] on button "Text-to-speech controls" at bounding box center [84, 122] width 27 height 23
click at [90, 93] on div "We're under attack!" at bounding box center [225, 97] width 430 height 13
click at [85, 119] on span "Text-to-speech controls" at bounding box center [83, 121] width 9 height 9
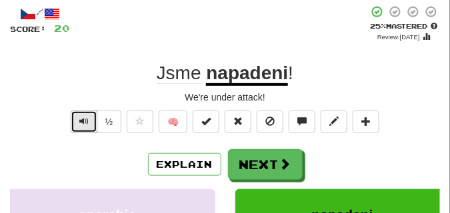
click at [85, 119] on span "Text-to-speech controls" at bounding box center [83, 121] width 9 height 9
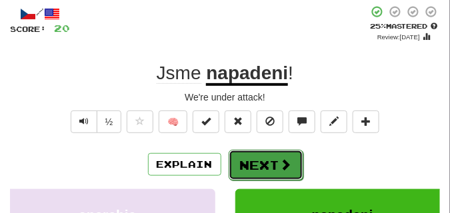
click at [252, 152] on button "Next" at bounding box center [266, 165] width 75 height 31
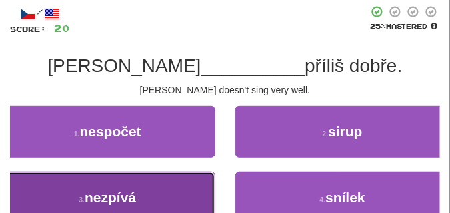
click at [115, 182] on button "3 . nezpívá" at bounding box center [107, 198] width 215 height 52
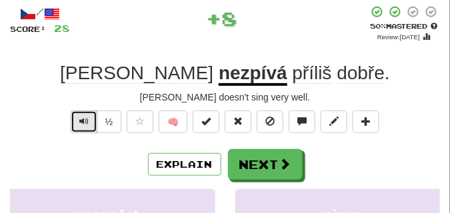
click at [81, 119] on span "Text-to-speech controls" at bounding box center [83, 121] width 9 height 9
click at [81, 117] on span "Text-to-speech controls" at bounding box center [83, 121] width 9 height 9
click at [83, 118] on span "Text-to-speech controls" at bounding box center [83, 121] width 9 height 9
click at [81, 119] on span "Text-to-speech controls" at bounding box center [83, 121] width 9 height 9
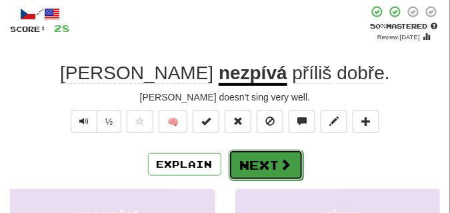
click at [271, 153] on button "Next" at bounding box center [266, 165] width 75 height 31
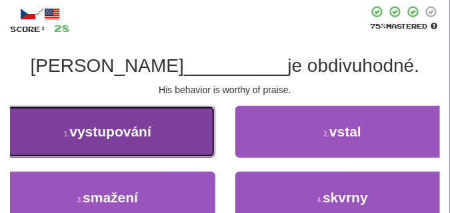
click at [129, 139] on span "vystupování" at bounding box center [110, 131] width 82 height 15
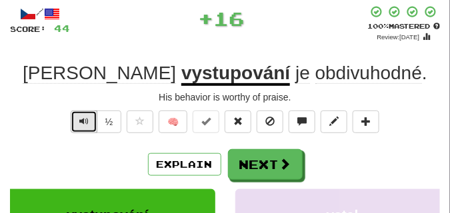
click at [83, 115] on button "Text-to-speech controls" at bounding box center [84, 122] width 27 height 23
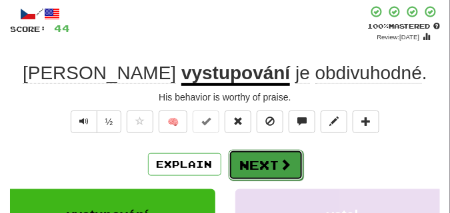
click at [257, 157] on button "Next" at bounding box center [266, 165] width 75 height 31
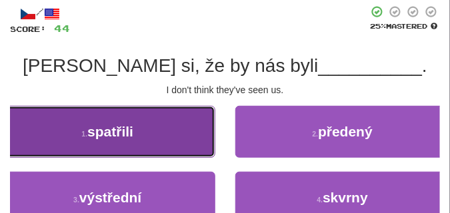
click at [197, 131] on button "1 . spatřili" at bounding box center [107, 132] width 215 height 52
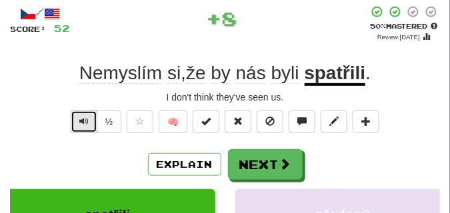
click at [82, 118] on span "Text-to-speech controls" at bounding box center [83, 121] width 9 height 9
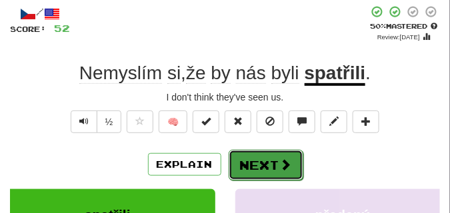
click at [271, 153] on button "Next" at bounding box center [266, 165] width 75 height 31
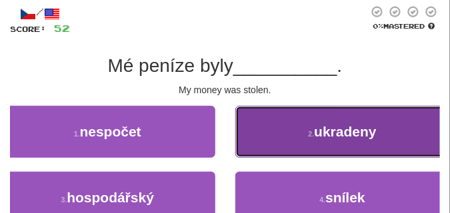
click at [289, 137] on button "2 . ukradeny" at bounding box center [342, 132] width 215 height 52
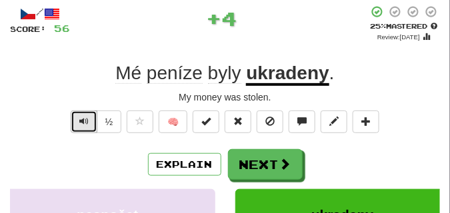
click at [89, 117] on button "Text-to-speech controls" at bounding box center [84, 122] width 27 height 23
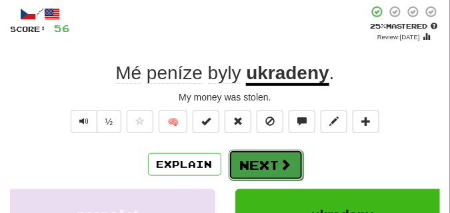
click at [264, 153] on button "Next" at bounding box center [266, 165] width 75 height 31
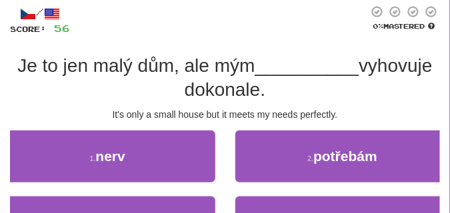
scroll to position [100, 0]
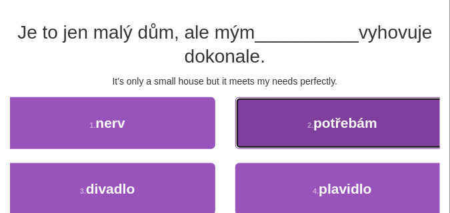
click at [284, 121] on button "2 . potřebám" at bounding box center [342, 123] width 215 height 52
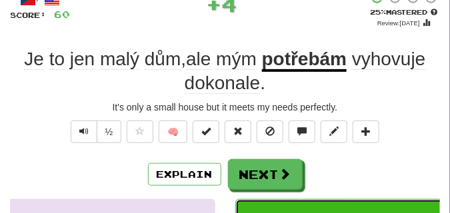
scroll to position [67, 0]
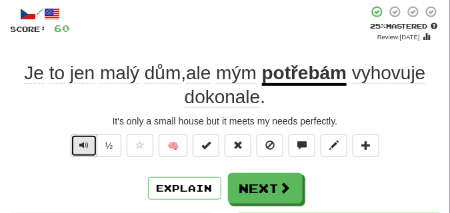
click at [83, 142] on span "Text-to-speech controls" at bounding box center [83, 145] width 9 height 9
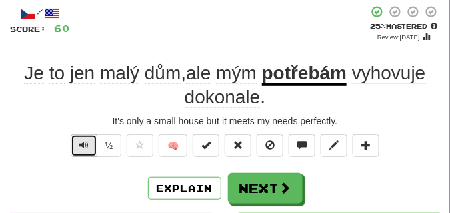
click at [83, 142] on span "Text-to-speech controls" at bounding box center [83, 145] width 9 height 9
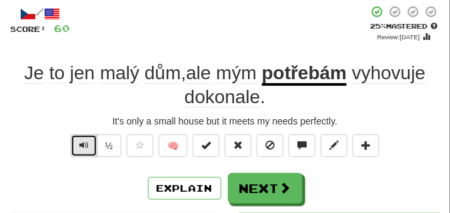
click at [83, 142] on span "Text-to-speech controls" at bounding box center [83, 145] width 9 height 9
drag, startPoint x: 83, startPoint y: 142, endPoint x: 83, endPoint y: 119, distance: 23.3
click at [83, 119] on div "/ Score: 60 + 4 25 % Mastered Review: 2025-08-21 Je to jen malý dům , ale mým p…" at bounding box center [225, 210] width 430 height 411
click at [83, 119] on div "It's only a small house but it meets my needs perfectly." at bounding box center [225, 121] width 430 height 13
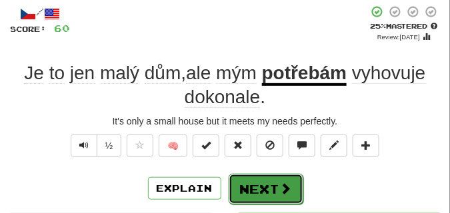
click at [270, 177] on button "Next" at bounding box center [266, 189] width 75 height 31
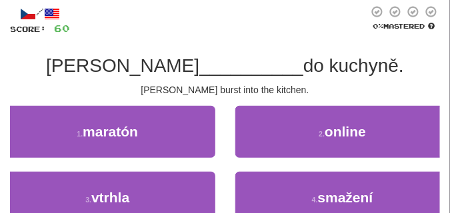
click at [45, 97] on div "Mary burst into the kitchen." at bounding box center [225, 89] width 430 height 13
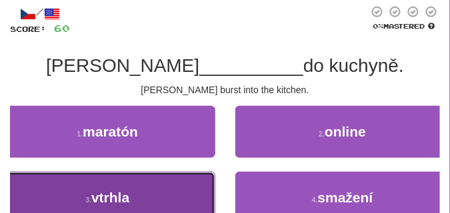
click at [112, 188] on button "3 . vtrhla" at bounding box center [107, 198] width 215 height 52
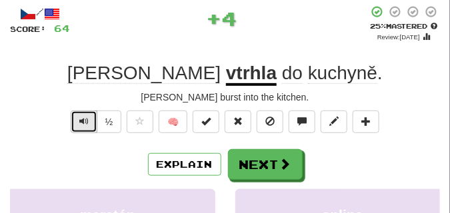
click at [82, 119] on span "Text-to-speech controls" at bounding box center [83, 121] width 9 height 9
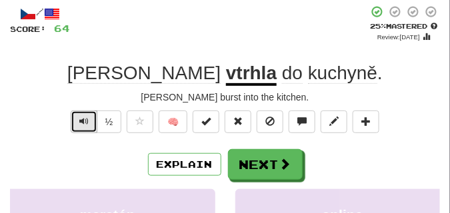
click at [82, 119] on span "Text-to-speech controls" at bounding box center [83, 121] width 9 height 9
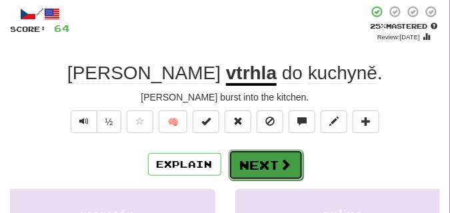
click at [255, 159] on button "Next" at bounding box center [266, 165] width 75 height 31
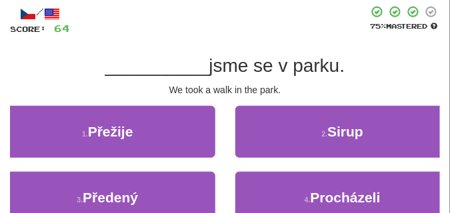
click at [127, 99] on div "/ Score: 64 75 % Mastered __________ jsme se v parku. We took a walk in the par…" at bounding box center [225, 136] width 430 height 262
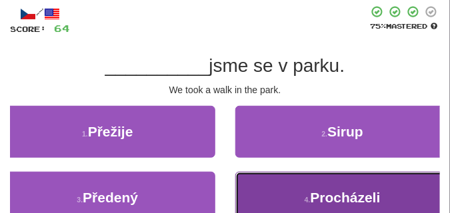
click at [263, 187] on button "4 . Procházeli" at bounding box center [342, 198] width 215 height 52
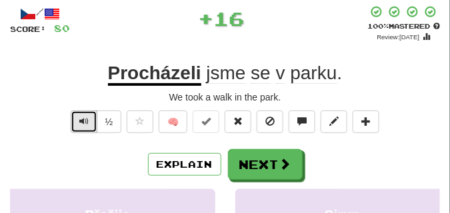
click at [83, 115] on button "Text-to-speech controls" at bounding box center [84, 122] width 27 height 23
click at [84, 119] on span "Text-to-speech controls" at bounding box center [83, 121] width 9 height 9
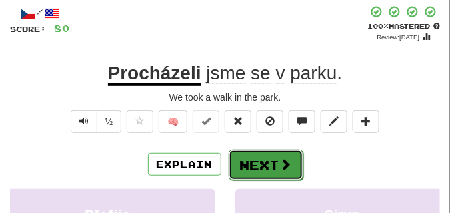
click at [279, 152] on button "Next" at bounding box center [266, 165] width 75 height 31
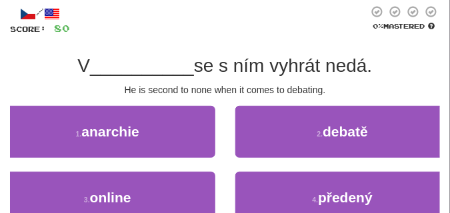
click at [86, 92] on div "He is second to none when it comes to debating." at bounding box center [225, 89] width 430 height 13
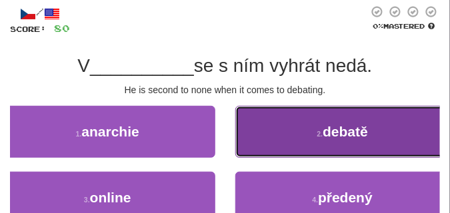
click at [257, 131] on button "2 . debatě" at bounding box center [342, 132] width 215 height 52
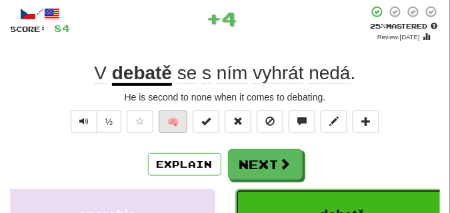
scroll to position [33, 0]
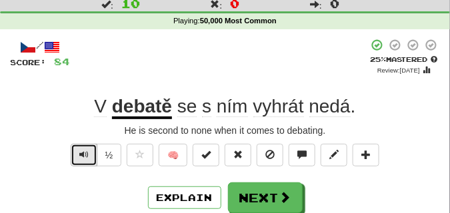
click at [83, 158] on span "Text-to-speech controls" at bounding box center [83, 154] width 9 height 9
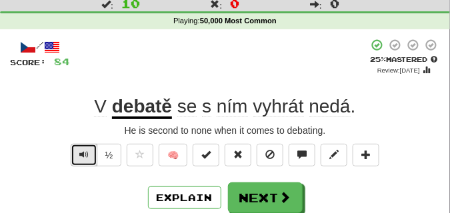
click at [83, 158] on span "Text-to-speech controls" at bounding box center [83, 154] width 9 height 9
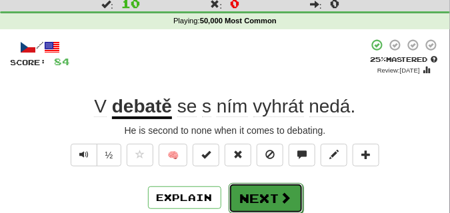
click at [248, 194] on button "Next" at bounding box center [266, 198] width 75 height 31
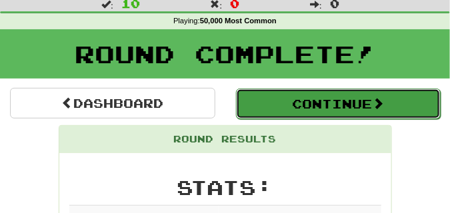
click at [273, 111] on button "Continue" at bounding box center [338, 104] width 205 height 31
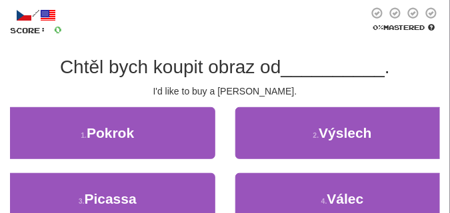
scroll to position [67, 0]
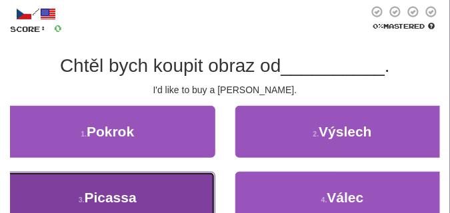
click at [134, 196] on span "Picassa" at bounding box center [111, 197] width 52 height 15
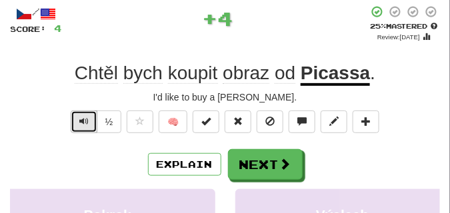
click at [82, 123] on span "Text-to-speech controls" at bounding box center [83, 121] width 9 height 9
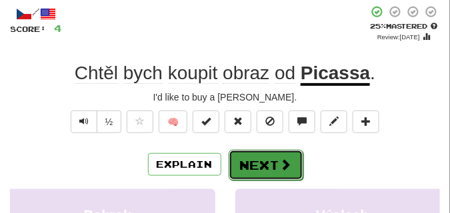
click at [271, 160] on button "Next" at bounding box center [266, 165] width 75 height 31
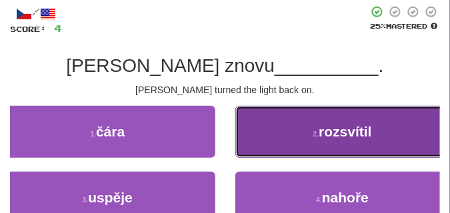
click at [272, 131] on button "2 . rozsvítil" at bounding box center [342, 132] width 215 height 52
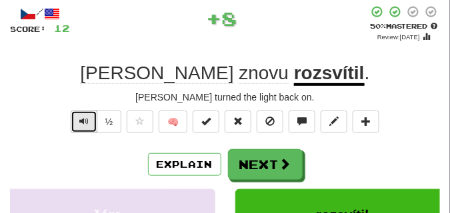
click at [85, 117] on span "Text-to-speech controls" at bounding box center [83, 121] width 9 height 9
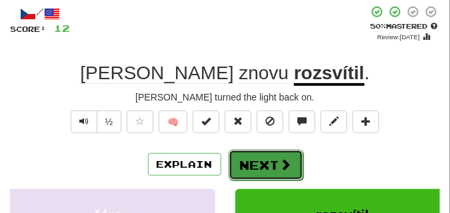
click at [287, 161] on span at bounding box center [286, 165] width 12 height 12
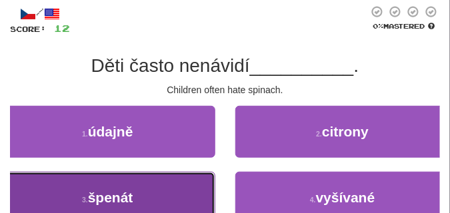
click at [111, 183] on button "3 . špenát" at bounding box center [107, 198] width 215 height 52
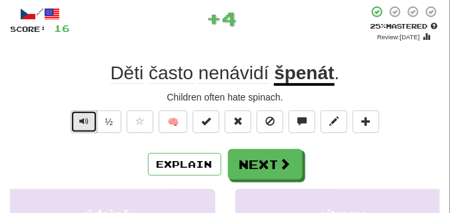
click at [87, 117] on span "Text-to-speech controls" at bounding box center [83, 121] width 9 height 9
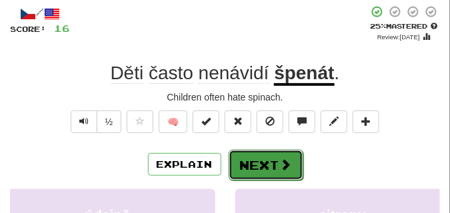
click at [257, 157] on button "Next" at bounding box center [266, 165] width 75 height 31
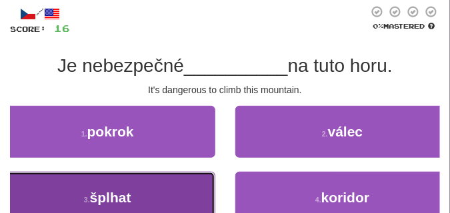
click at [160, 183] on button "3 . šplhat" at bounding box center [107, 198] width 215 height 52
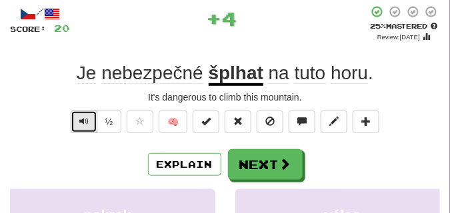
click at [77, 122] on button "Text-to-speech controls" at bounding box center [84, 122] width 27 height 23
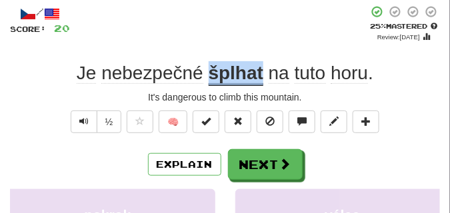
drag, startPoint x: 209, startPoint y: 74, endPoint x: 262, endPoint y: 77, distance: 53.4
click at [262, 77] on u "šplhat" at bounding box center [236, 74] width 55 height 23
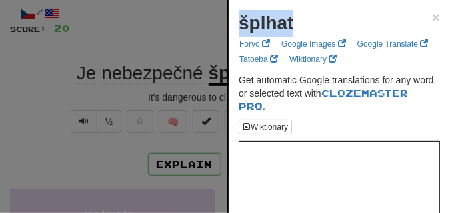
drag, startPoint x: 241, startPoint y: 21, endPoint x: 291, endPoint y: 30, distance: 50.7
click at [291, 30] on strong "šplhat" at bounding box center [266, 23] width 55 height 21
copy strong "šplhat"
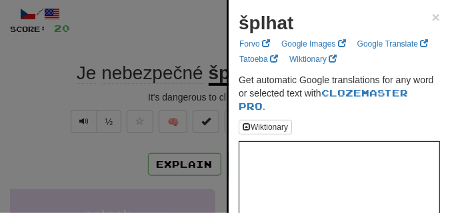
drag, startPoint x: 163, startPoint y: 23, endPoint x: 150, endPoint y: 44, distance: 24.6
click at [163, 25] on div at bounding box center [225, 106] width 450 height 213
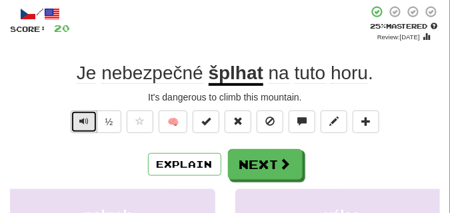
click at [75, 122] on button "Text-to-speech controls" at bounding box center [84, 122] width 27 height 23
click at [75, 119] on button "Text-to-speech controls" at bounding box center [84, 122] width 27 height 23
click at [121, 56] on div "/ Score: 20 + 4 25 % Mastered Review: 2025-08-21 Je nebezpečné šplhat na tuto h…" at bounding box center [225, 198] width 430 height 387
click at [89, 120] on button "Text-to-speech controls" at bounding box center [84, 122] width 27 height 23
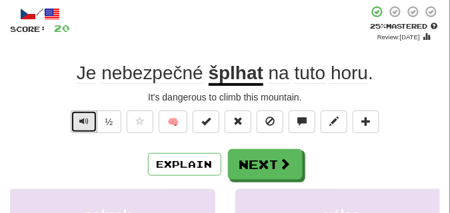
click at [89, 120] on button "Text-to-speech controls" at bounding box center [84, 122] width 27 height 23
click at [88, 120] on button "Text-to-speech controls" at bounding box center [84, 122] width 27 height 23
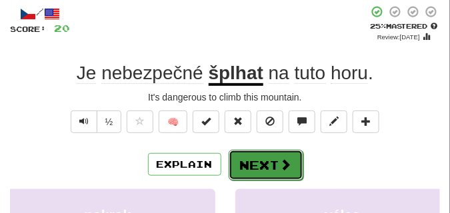
click at [267, 156] on button "Next" at bounding box center [266, 165] width 75 height 31
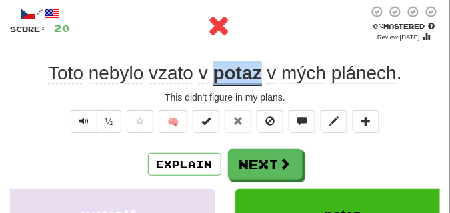
drag, startPoint x: 214, startPoint y: 73, endPoint x: 262, endPoint y: 75, distance: 48.0
click at [262, 75] on div "Toto nebylo vzato v potaz v mých plánech ." at bounding box center [225, 73] width 430 height 24
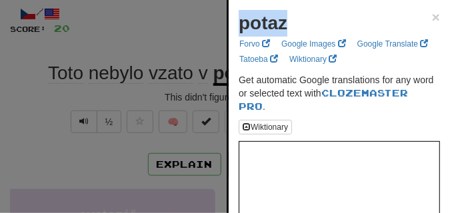
drag, startPoint x: 239, startPoint y: 21, endPoint x: 289, endPoint y: 27, distance: 49.7
click at [289, 27] on div "potaz ×" at bounding box center [339, 23] width 201 height 27
copy strong "potaz"
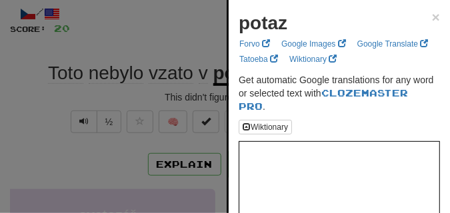
click at [126, 47] on div at bounding box center [225, 106] width 450 height 213
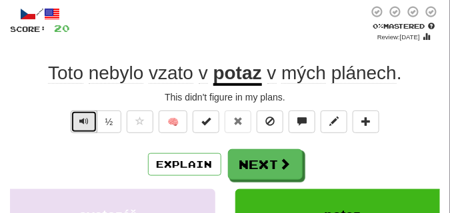
click at [81, 125] on span "Text-to-speech controls" at bounding box center [83, 121] width 9 height 9
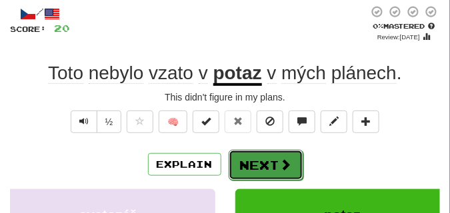
click at [258, 161] on button "Next" at bounding box center [266, 165] width 75 height 31
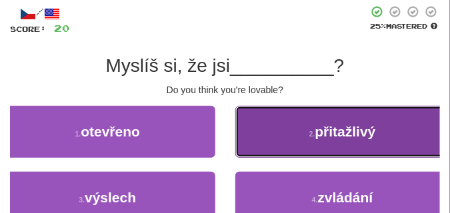
click at [307, 146] on button "2 . přitažlivý" at bounding box center [342, 132] width 215 height 52
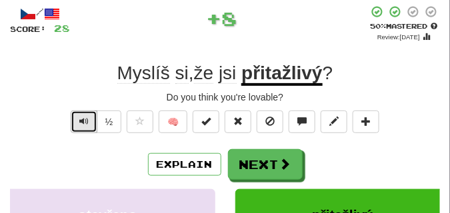
click at [82, 117] on span "Text-to-speech controls" at bounding box center [83, 121] width 9 height 9
click at [76, 115] on button "Text-to-speech controls" at bounding box center [84, 122] width 27 height 23
click at [79, 119] on span "Text-to-speech controls" at bounding box center [83, 121] width 9 height 9
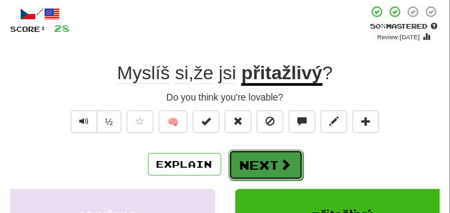
click at [235, 159] on button "Next" at bounding box center [266, 165] width 75 height 31
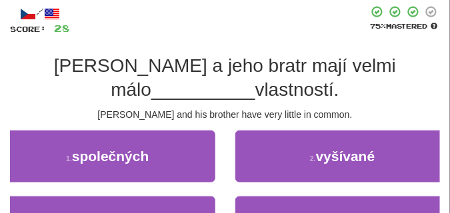
scroll to position [100, 0]
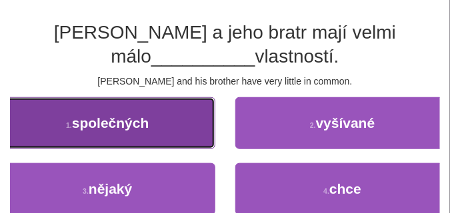
click at [187, 133] on button "1 . společných" at bounding box center [107, 123] width 215 height 52
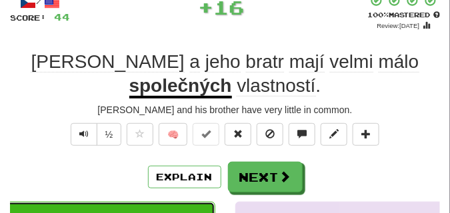
scroll to position [67, 0]
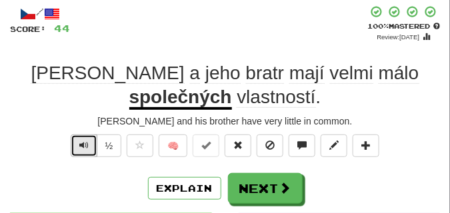
click at [80, 143] on span "Text-to-speech controls" at bounding box center [83, 145] width 9 height 9
click at [83, 147] on span "Text-to-speech controls" at bounding box center [83, 145] width 9 height 9
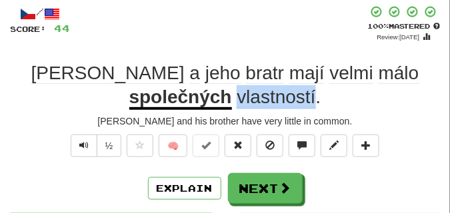
drag, startPoint x: 176, startPoint y: 99, endPoint x: 263, endPoint y: 101, distance: 86.7
click at [263, 101] on div "Tom a jeho bratr mají velmi málo společných vlastností ." at bounding box center [225, 85] width 430 height 49
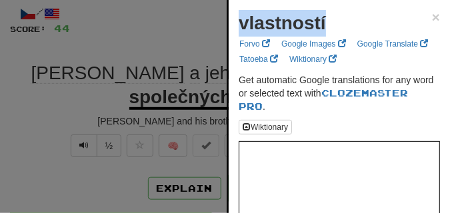
drag, startPoint x: 230, startPoint y: 15, endPoint x: 327, endPoint y: 21, distance: 97.5
copy strong "vlastností"
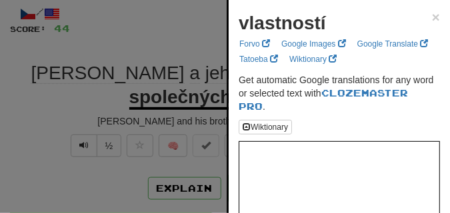
click at [133, 55] on div at bounding box center [225, 106] width 450 height 213
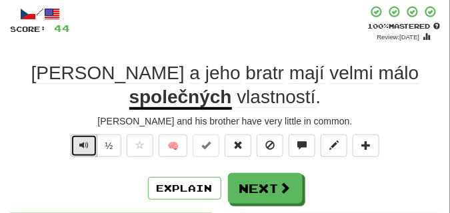
click at [91, 142] on button "Text-to-speech controls" at bounding box center [84, 146] width 27 height 23
click at [245, 145] on button at bounding box center [238, 146] width 27 height 23
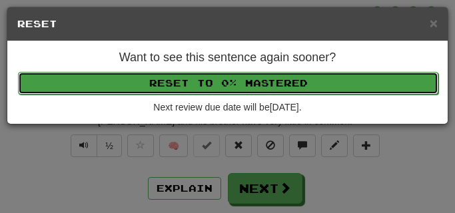
click at [242, 73] on button "Reset to 0% Mastered" at bounding box center [228, 83] width 421 height 23
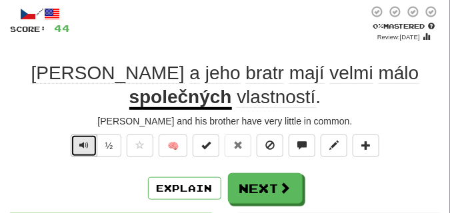
click at [89, 147] on button "Text-to-speech controls" at bounding box center [84, 146] width 27 height 23
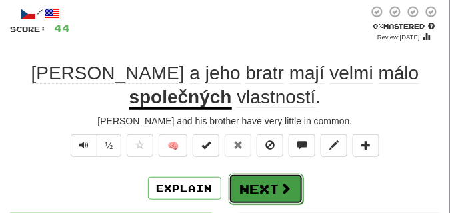
click at [257, 177] on button "Next" at bounding box center [266, 189] width 75 height 31
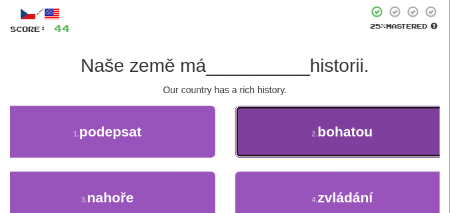
click at [259, 116] on button "2 . bohatou" at bounding box center [342, 132] width 215 height 52
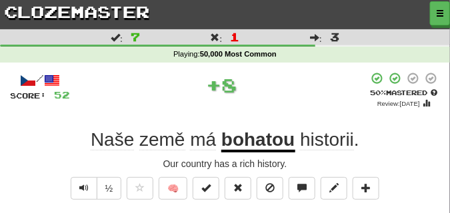
scroll to position [33, 0]
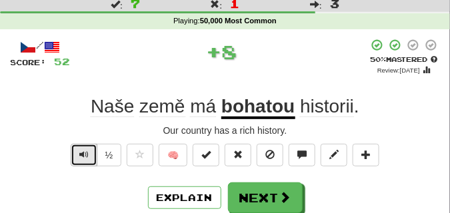
click at [88, 153] on button "Text-to-speech controls" at bounding box center [84, 155] width 27 height 23
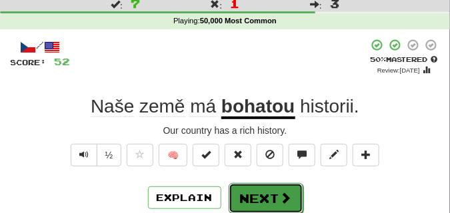
click at [269, 187] on button "Next" at bounding box center [266, 198] width 75 height 31
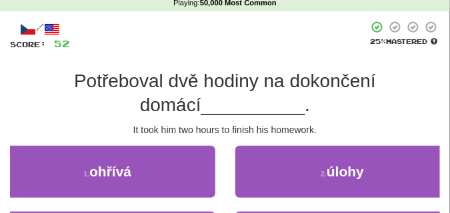
scroll to position [67, 0]
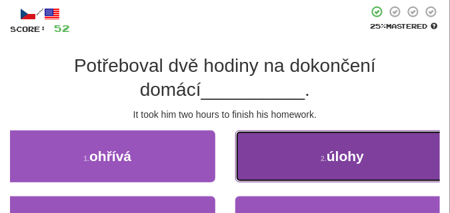
click at [261, 153] on button "2 . úlohy" at bounding box center [342, 157] width 215 height 52
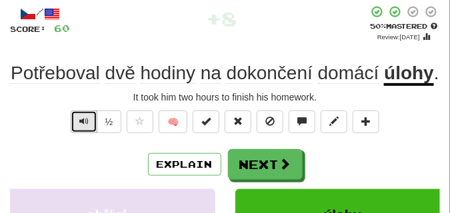
click at [91, 122] on button "Text-to-speech controls" at bounding box center [84, 122] width 27 height 23
click at [85, 119] on span "Text-to-speech controls" at bounding box center [83, 121] width 9 height 9
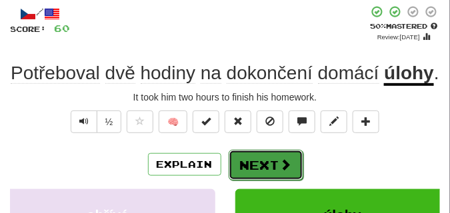
click at [277, 153] on button "Next" at bounding box center [266, 165] width 75 height 31
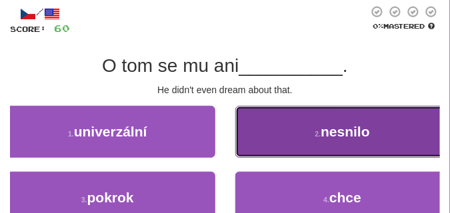
click at [253, 125] on button "2 . nesnilo" at bounding box center [342, 132] width 215 height 52
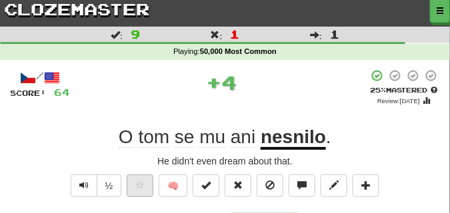
scroll to position [0, 0]
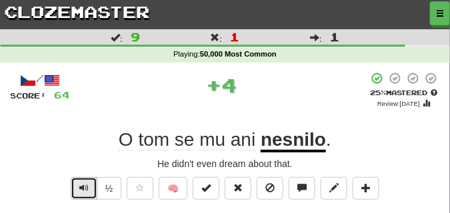
click at [83, 181] on button "Text-to-speech controls" at bounding box center [84, 188] width 27 height 23
click at [82, 181] on button "Text-to-speech controls" at bounding box center [84, 188] width 27 height 23
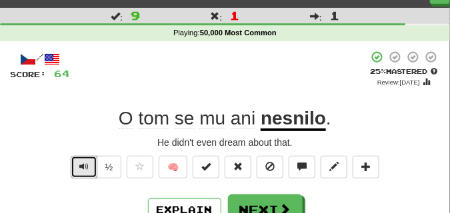
scroll to position [33, 0]
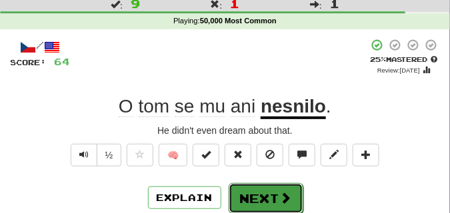
click at [251, 184] on button "Next" at bounding box center [266, 198] width 75 height 31
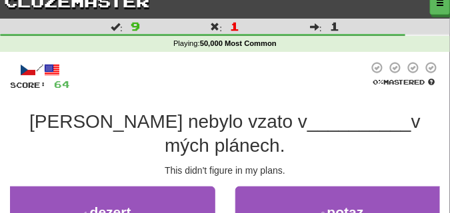
scroll to position [0, 0]
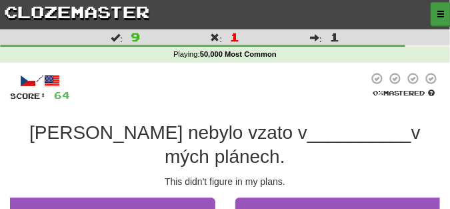
click at [444, 10] on span "button" at bounding box center [441, 14] width 8 height 8
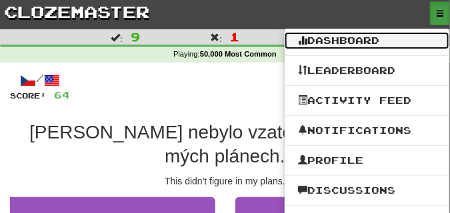
click at [343, 40] on link "Dashboard" at bounding box center [367, 40] width 165 height 17
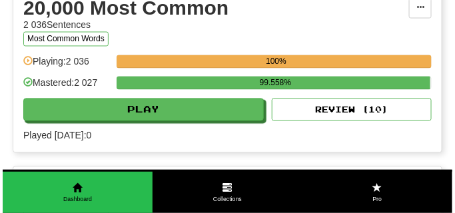
scroll to position [1333, 0]
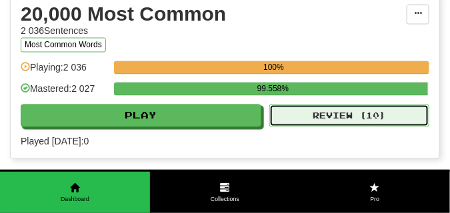
click at [298, 109] on button "Review ( 10 )" at bounding box center [349, 116] width 160 height 23
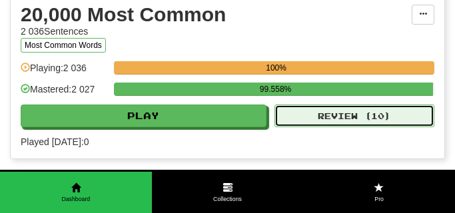
select select "**"
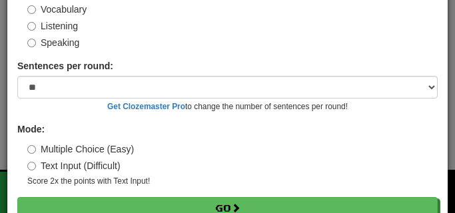
scroll to position [124, 0]
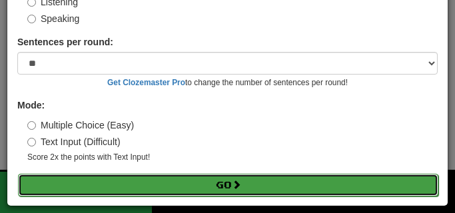
click at [203, 189] on button "Go" at bounding box center [228, 185] width 421 height 23
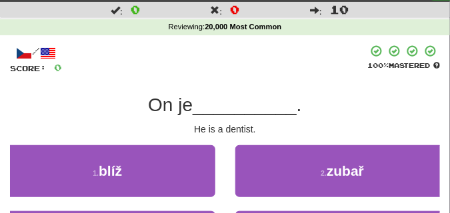
scroll to position [67, 0]
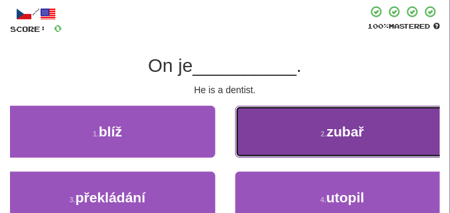
click at [278, 133] on button "2 . zubař" at bounding box center [342, 132] width 215 height 52
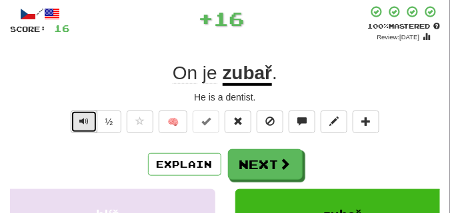
click at [85, 117] on span "Text-to-speech controls" at bounding box center [83, 121] width 9 height 9
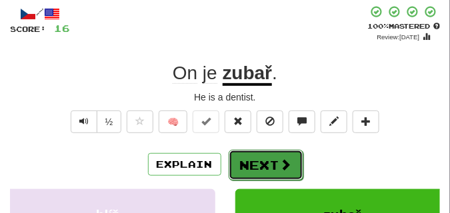
click at [255, 158] on button "Next" at bounding box center [266, 165] width 75 height 31
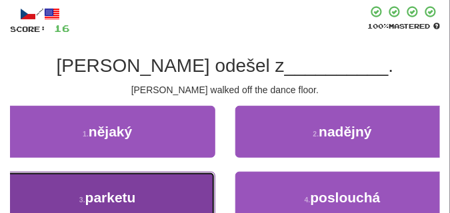
click at [169, 185] on button "3 . parketu" at bounding box center [107, 198] width 215 height 52
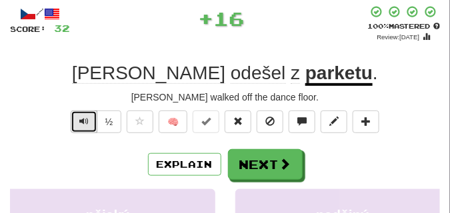
click at [79, 123] on span "Text-to-speech controls" at bounding box center [83, 121] width 9 height 9
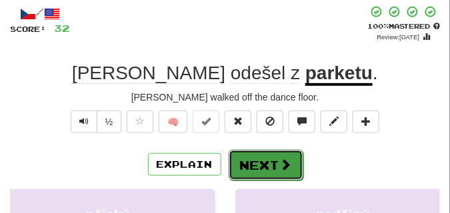
click at [247, 157] on button "Next" at bounding box center [266, 165] width 75 height 31
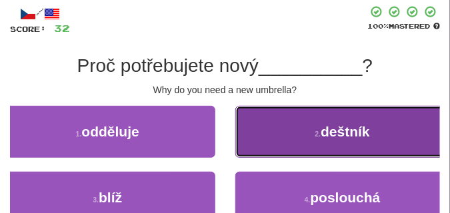
click at [304, 137] on button "2 . deštník" at bounding box center [342, 132] width 215 height 52
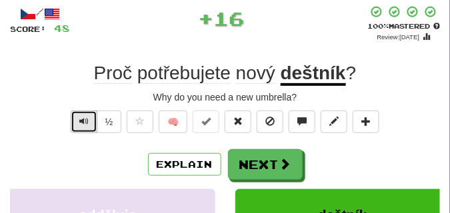
click at [86, 123] on span "Text-to-speech controls" at bounding box center [83, 121] width 9 height 9
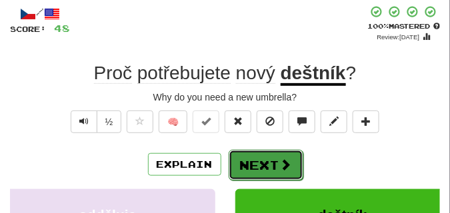
click at [249, 159] on button "Next" at bounding box center [266, 165] width 75 height 31
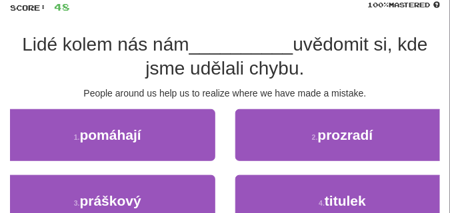
scroll to position [100, 0]
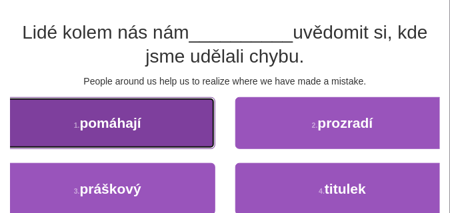
click at [95, 113] on button "1 . pomáhají" at bounding box center [107, 123] width 215 height 52
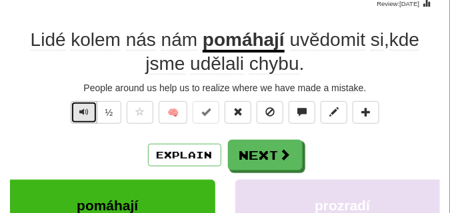
click at [87, 109] on span "Text-to-speech controls" at bounding box center [83, 111] width 9 height 9
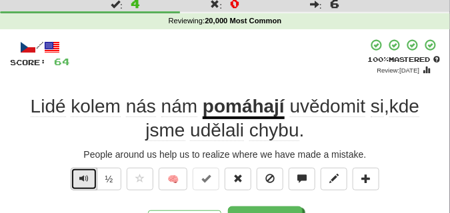
scroll to position [67, 0]
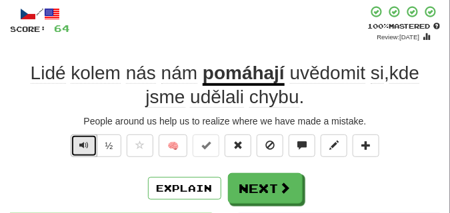
click at [81, 139] on button "Text-to-speech controls" at bounding box center [84, 146] width 27 height 23
click at [81, 143] on span "Text-to-speech controls" at bounding box center [83, 145] width 9 height 9
click at [79, 143] on span "Text-to-speech controls" at bounding box center [83, 145] width 9 height 9
click at [80, 143] on span "Text-to-speech controls" at bounding box center [83, 145] width 9 height 9
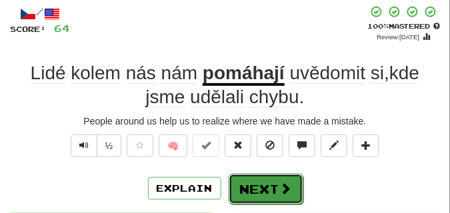
click at [266, 181] on button "Next" at bounding box center [266, 189] width 75 height 31
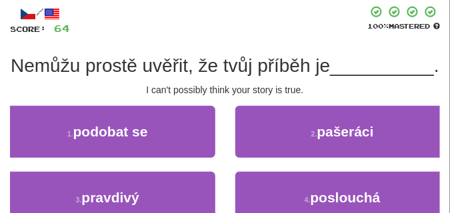
scroll to position [100, 0]
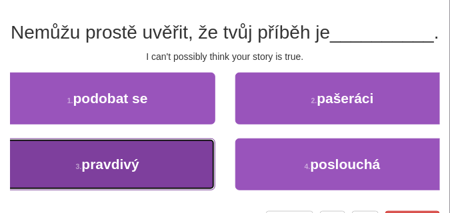
click at [153, 191] on button "3 . pravdivý" at bounding box center [107, 165] width 215 height 52
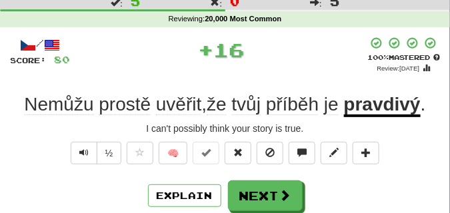
scroll to position [33, 0]
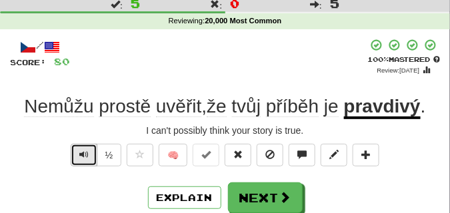
click at [84, 151] on span "Text-to-speech controls" at bounding box center [83, 154] width 9 height 9
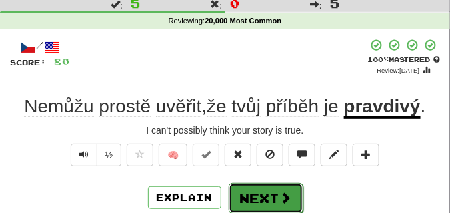
click at [273, 190] on button "Next" at bounding box center [266, 198] width 75 height 31
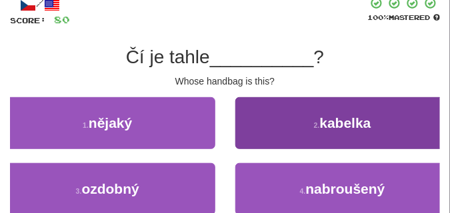
scroll to position [100, 0]
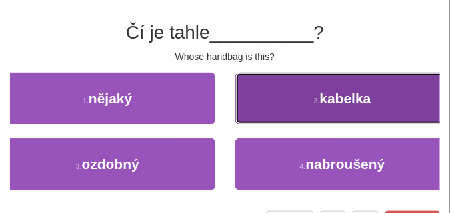
click at [265, 105] on button "2 . kabelka" at bounding box center [342, 99] width 215 height 52
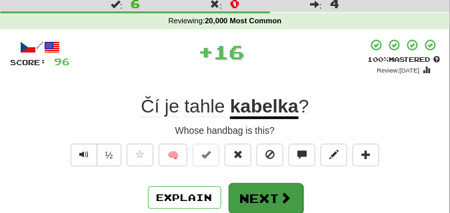
scroll to position [33, 0]
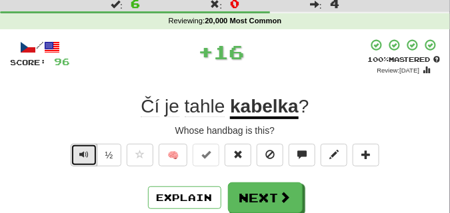
click at [81, 159] on span "Text-to-speech controls" at bounding box center [83, 154] width 9 height 9
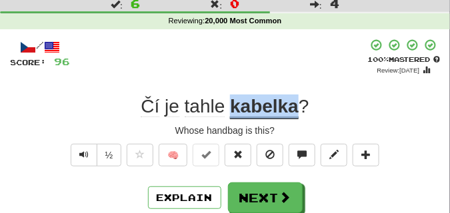
drag, startPoint x: 233, startPoint y: 104, endPoint x: 302, endPoint y: 113, distance: 69.3
click at [302, 113] on div "Čí je tahle kabelka ?" at bounding box center [225, 107] width 430 height 24
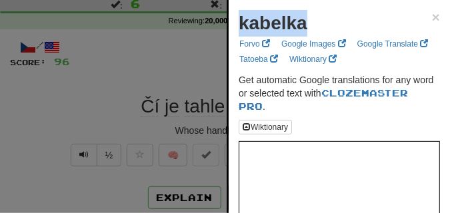
drag, startPoint x: 241, startPoint y: 25, endPoint x: 307, endPoint y: 32, distance: 66.4
click at [307, 32] on strong "kabelka" at bounding box center [273, 23] width 69 height 21
copy strong "kabelka"
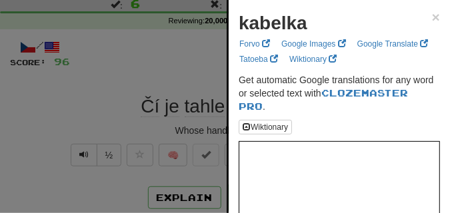
click at [151, 82] on div at bounding box center [225, 106] width 450 height 213
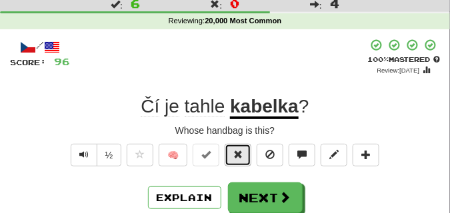
click at [232, 153] on button at bounding box center [238, 155] width 27 height 23
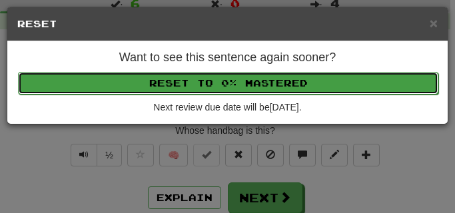
click at [235, 87] on button "Reset to 0% Mastered" at bounding box center [228, 83] width 421 height 23
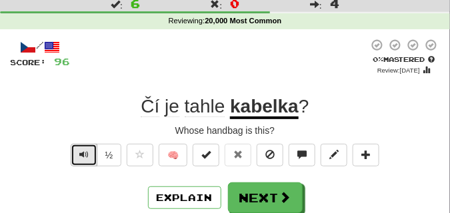
click at [84, 155] on span "Text-to-speech controls" at bounding box center [83, 154] width 9 height 9
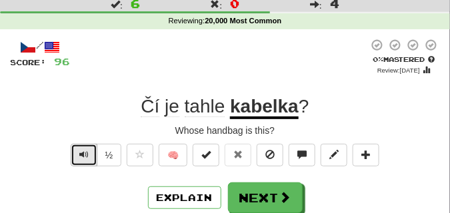
click at [84, 155] on span "Text-to-speech controls" at bounding box center [83, 154] width 9 height 9
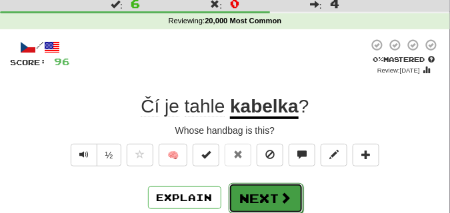
click at [258, 190] on button "Next" at bounding box center [266, 198] width 75 height 31
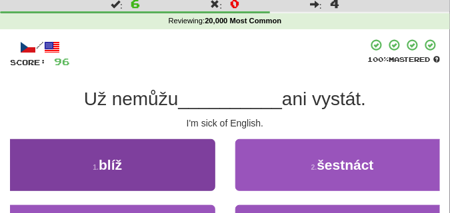
scroll to position [67, 0]
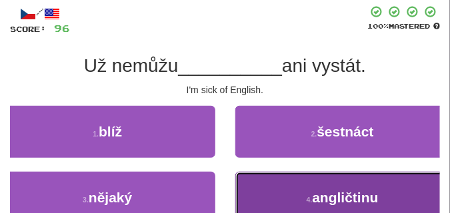
click at [287, 190] on button "4 . angličtinu" at bounding box center [342, 198] width 215 height 52
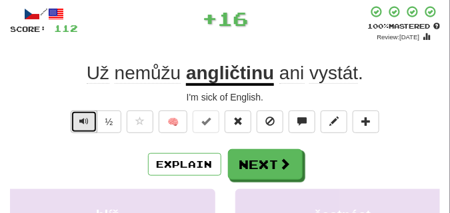
click at [89, 124] on button "Text-to-speech controls" at bounding box center [84, 122] width 27 height 23
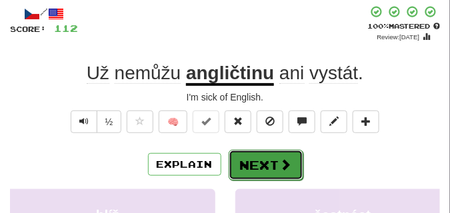
click at [260, 153] on button "Next" at bounding box center [266, 165] width 75 height 31
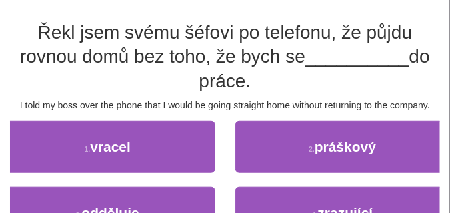
scroll to position [133, 0]
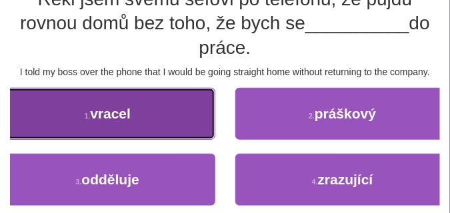
click at [92, 117] on span "vracel" at bounding box center [110, 113] width 41 height 15
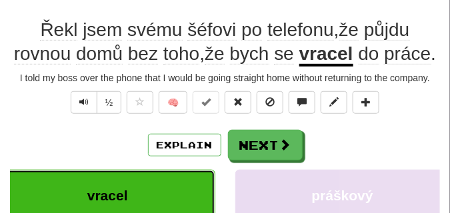
scroll to position [73, 0]
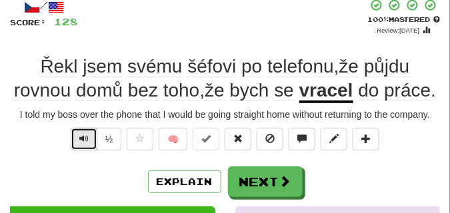
click at [81, 138] on span "Text-to-speech controls" at bounding box center [83, 138] width 9 height 9
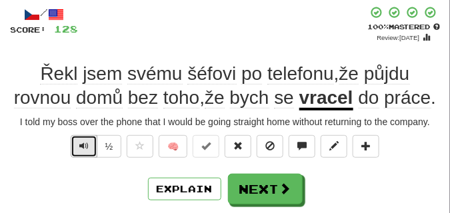
scroll to position [67, 0]
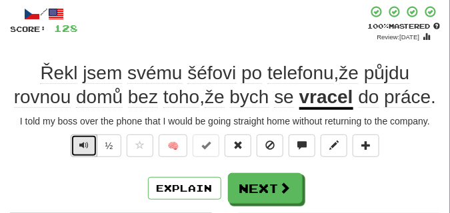
click at [81, 145] on span "Text-to-speech controls" at bounding box center [83, 145] width 9 height 9
click at [81, 144] on span "Text-to-speech controls" at bounding box center [83, 145] width 9 height 9
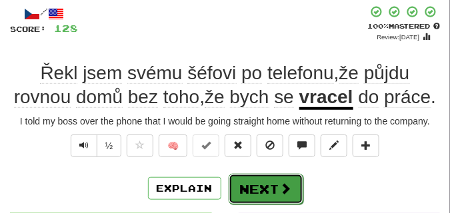
click at [248, 181] on button "Next" at bounding box center [266, 189] width 75 height 31
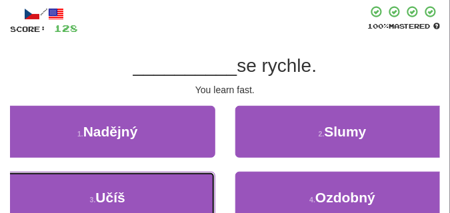
drag, startPoint x: 83, startPoint y: 205, endPoint x: 84, endPoint y: 188, distance: 17.3
click at [83, 202] on button "3 . Učíš" at bounding box center [107, 198] width 215 height 52
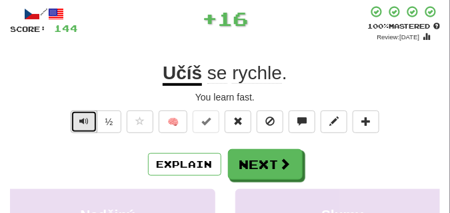
click at [83, 119] on span "Text-to-speech controls" at bounding box center [83, 121] width 9 height 9
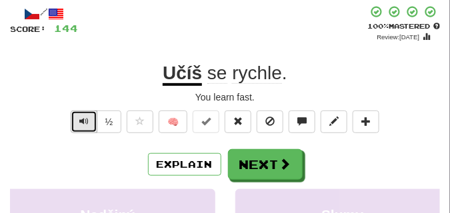
click at [83, 119] on span "Text-to-speech controls" at bounding box center [83, 121] width 9 height 9
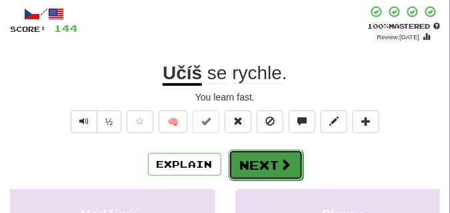
click at [235, 151] on button "Next" at bounding box center [266, 165] width 75 height 31
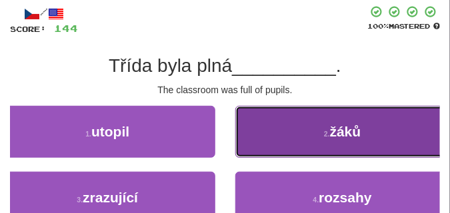
click at [311, 145] on button "2 . žáků" at bounding box center [342, 132] width 215 height 52
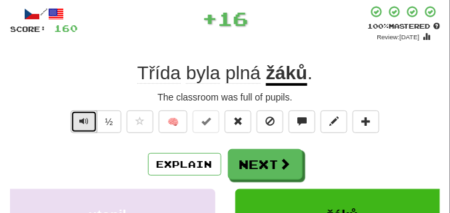
click at [87, 120] on span "Text-to-speech controls" at bounding box center [83, 121] width 9 height 9
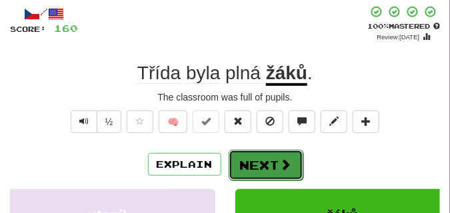
click at [270, 153] on button "Next" at bounding box center [266, 165] width 75 height 31
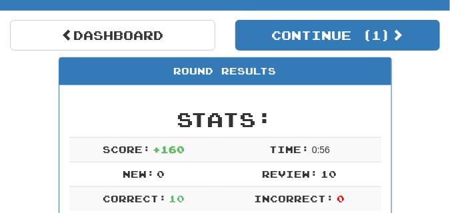
scroll to position [25, 0]
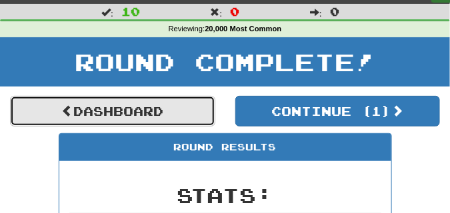
click at [167, 106] on link "Dashboard" at bounding box center [112, 111] width 205 height 31
